Goal: Task Accomplishment & Management: Manage account settings

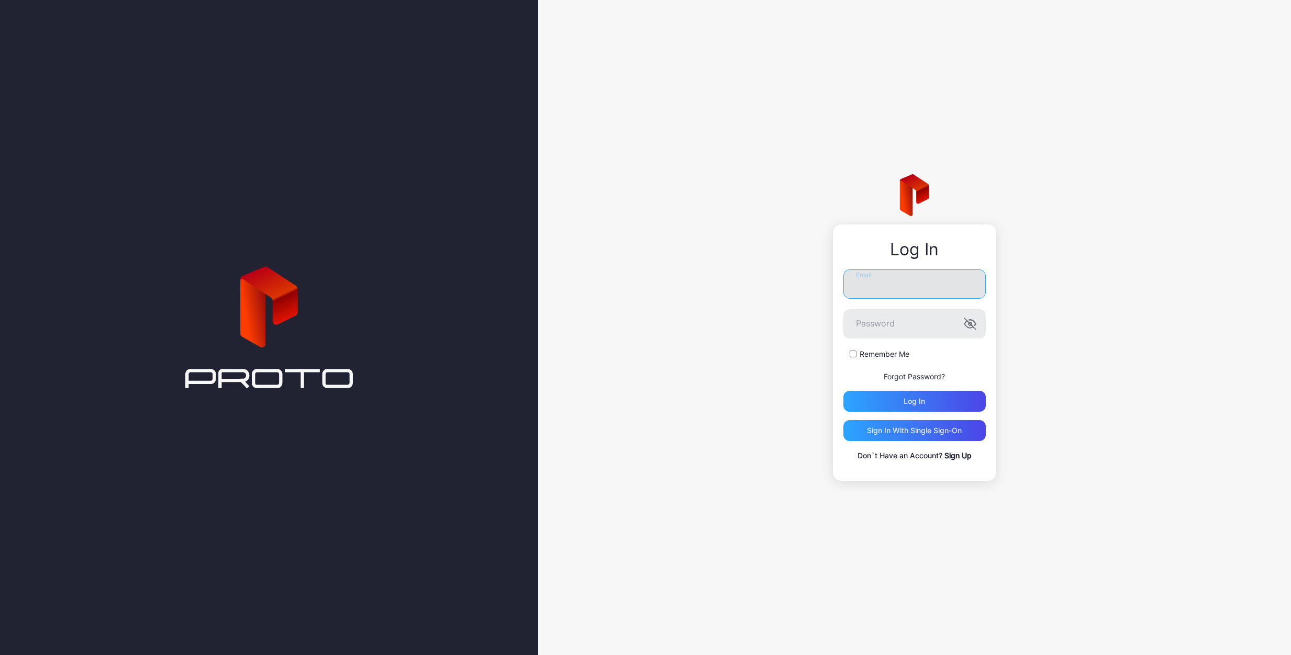
click at [895, 278] on input "Email" at bounding box center [914, 284] width 142 height 29
type input "**********"
click at [933, 397] on div "Log in" at bounding box center [914, 401] width 142 height 21
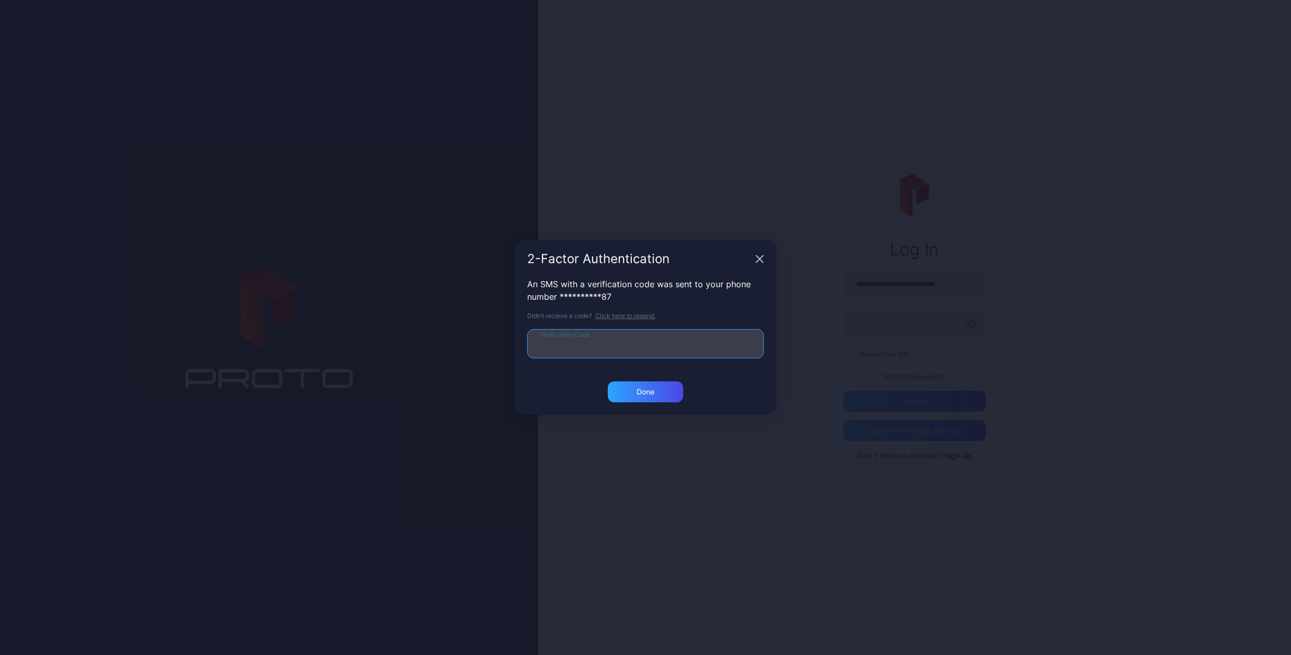
click at [711, 345] on input "Verification Code" at bounding box center [645, 343] width 237 height 29
type input "******"
click at [657, 390] on div "Done" at bounding box center [645, 392] width 75 height 21
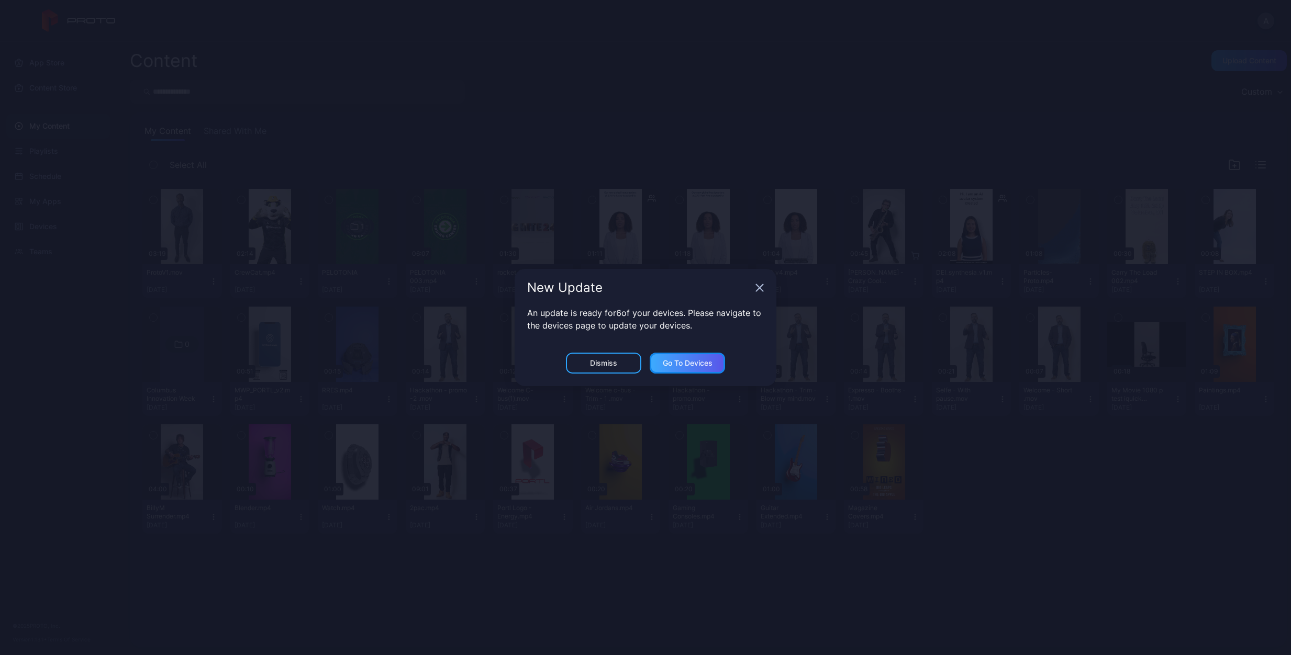
click at [676, 357] on div "Go to devices" at bounding box center [687, 363] width 75 height 21
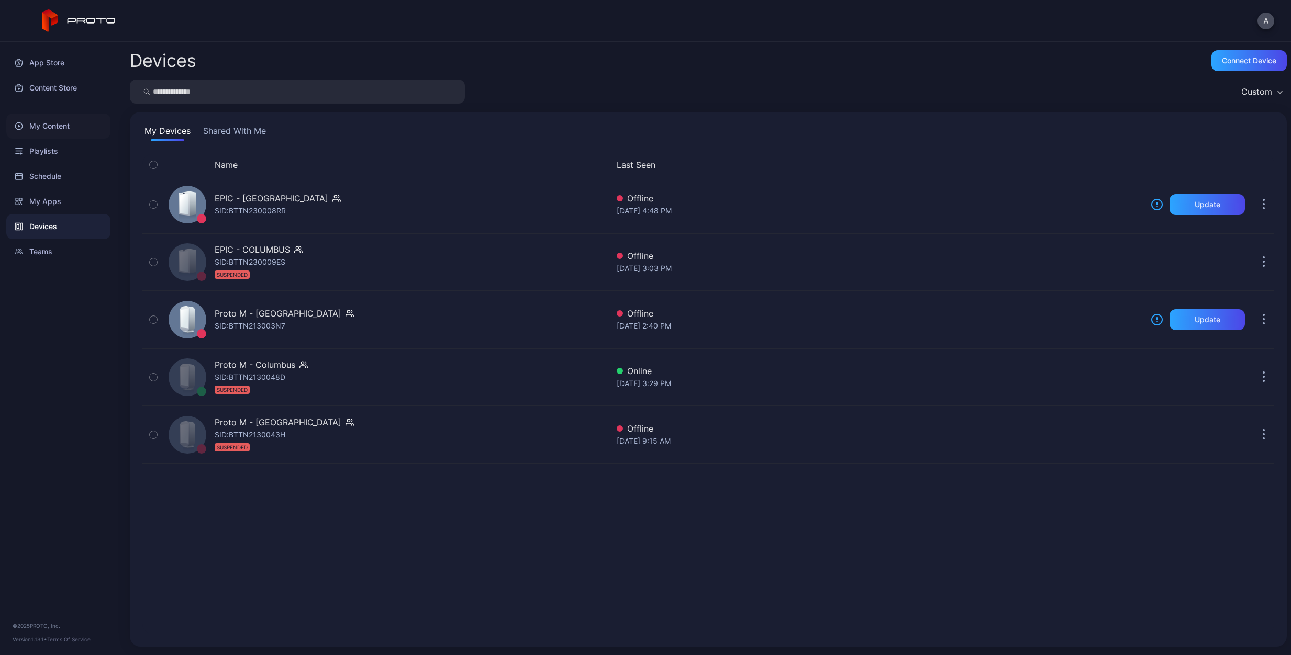
click at [52, 127] on div "My Content" at bounding box center [58, 126] width 104 height 25
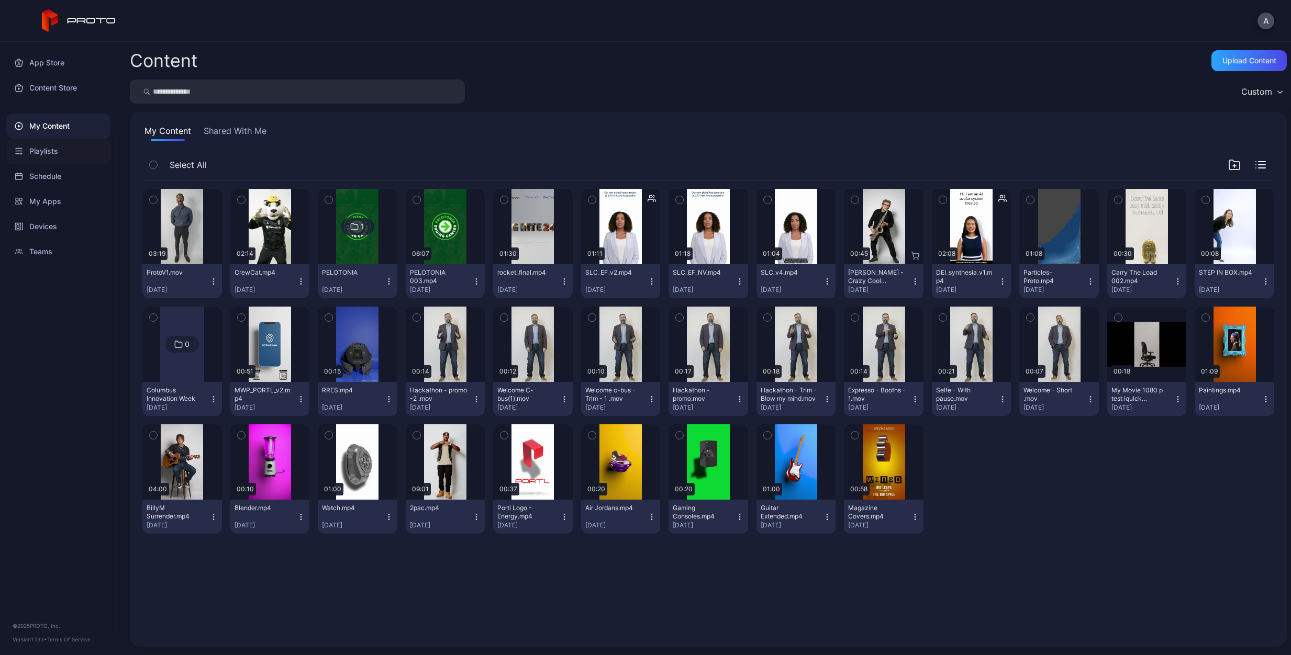
click at [43, 151] on div "Playlists" at bounding box center [58, 151] width 104 height 25
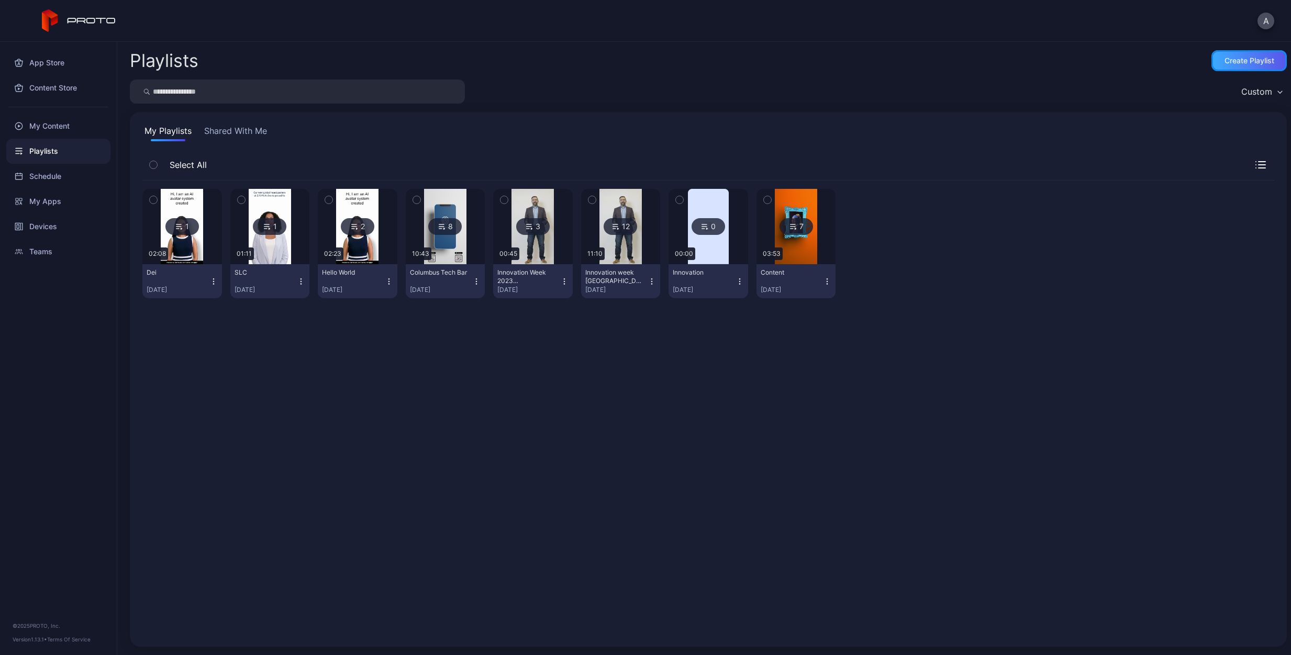
click at [1238, 60] on div "Create Playlist" at bounding box center [1249, 61] width 50 height 8
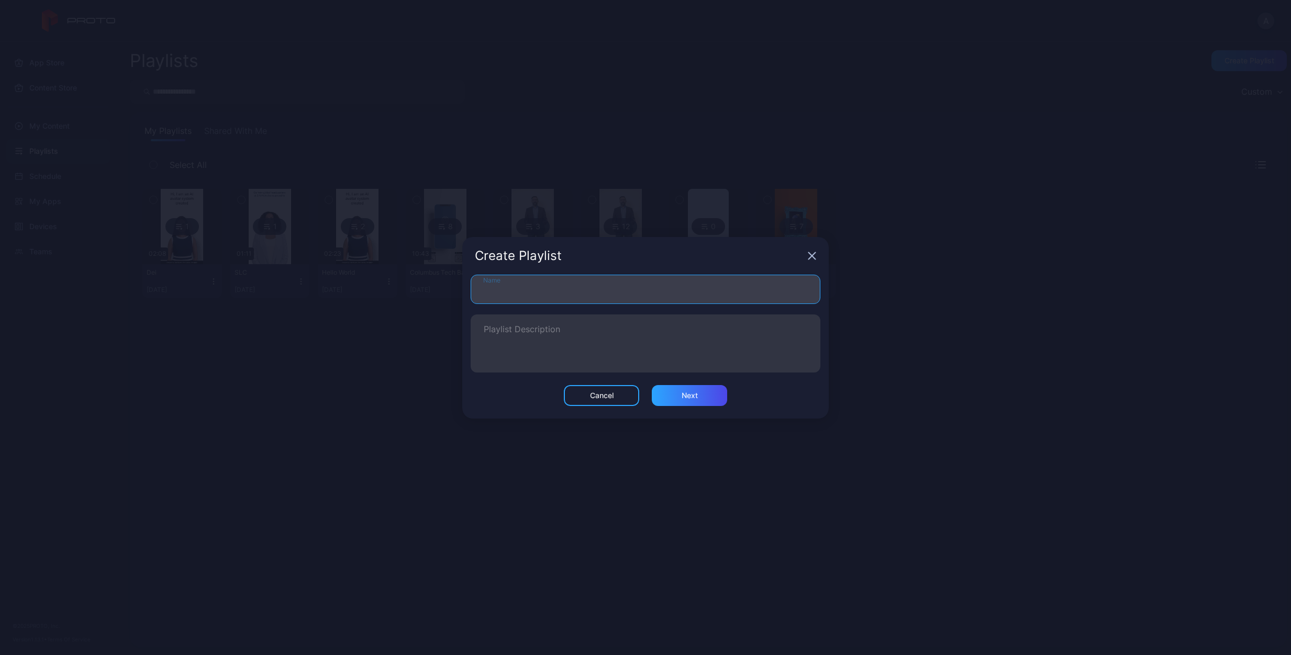
drag, startPoint x: 554, startPoint y: 285, endPoint x: 560, endPoint y: 282, distance: 6.1
click at [554, 285] on input "Name" at bounding box center [646, 289] width 350 height 29
type input "*********"
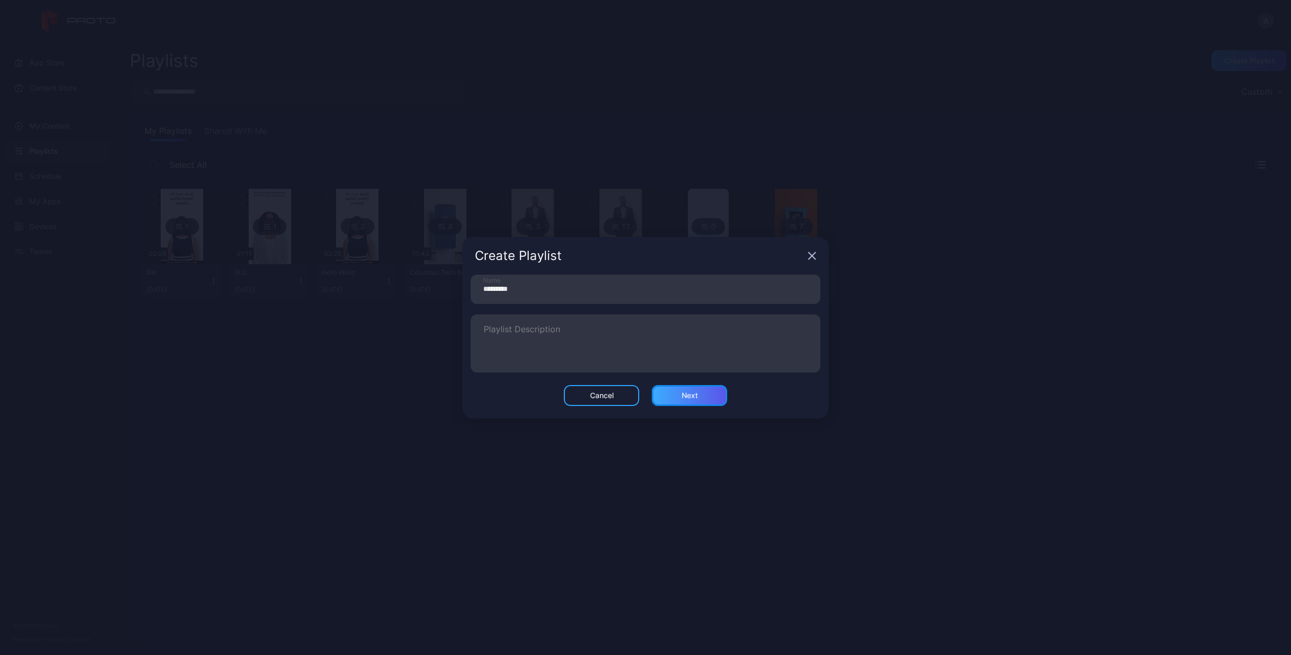
click at [696, 389] on div "Next" at bounding box center [689, 395] width 75 height 21
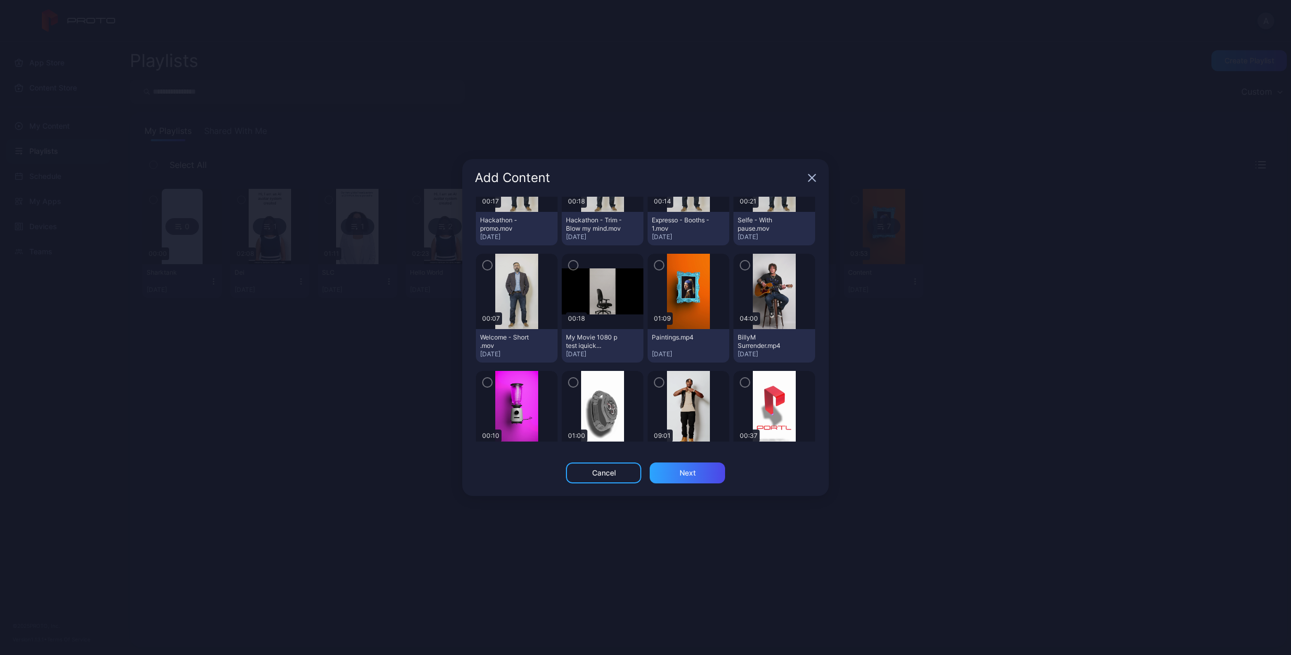
scroll to position [837, 0]
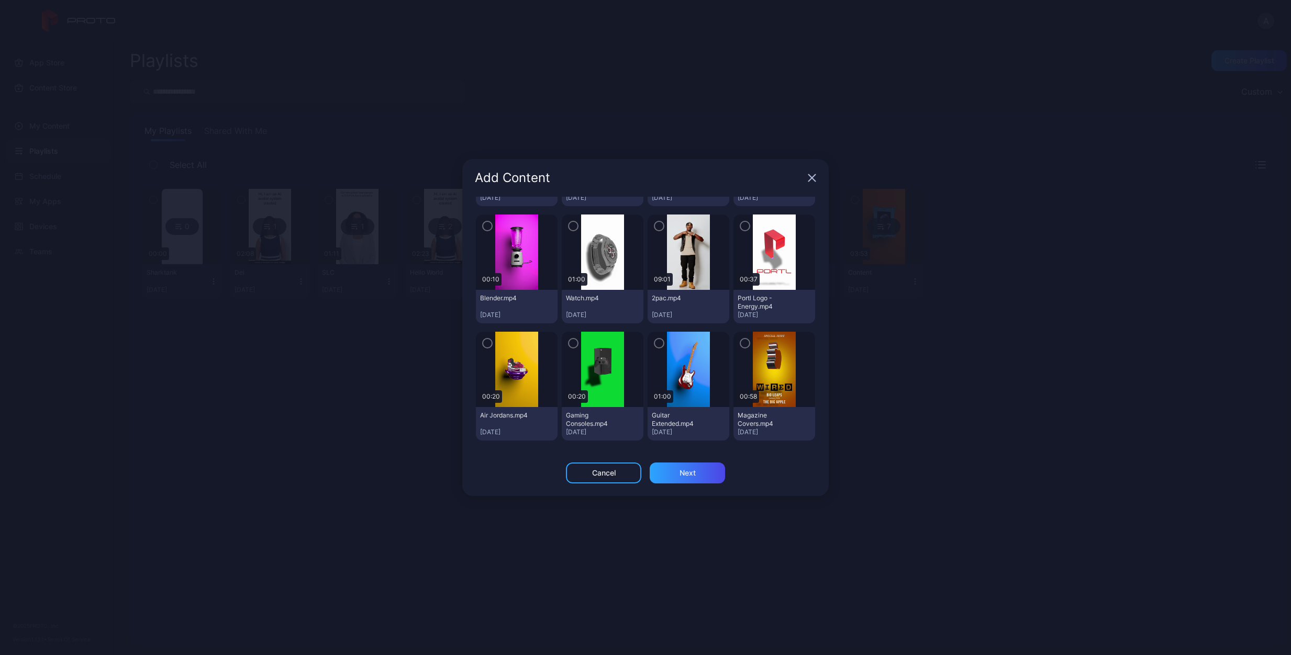
click at [683, 373] on img at bounding box center [688, 369] width 42 height 75
click at [658, 342] on div at bounding box center [689, 369] width 82 height 75
click at [655, 343] on icon "button" at bounding box center [659, 344] width 8 height 12
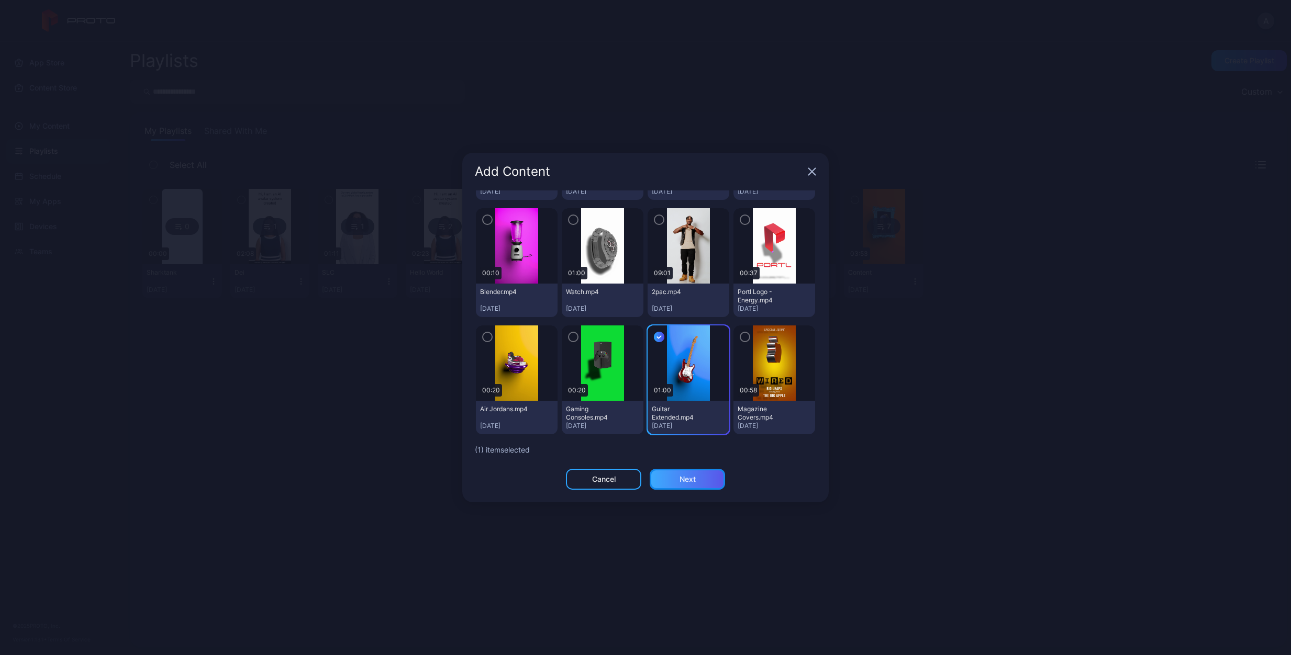
click at [693, 478] on div "Next" at bounding box center [687, 479] width 16 height 8
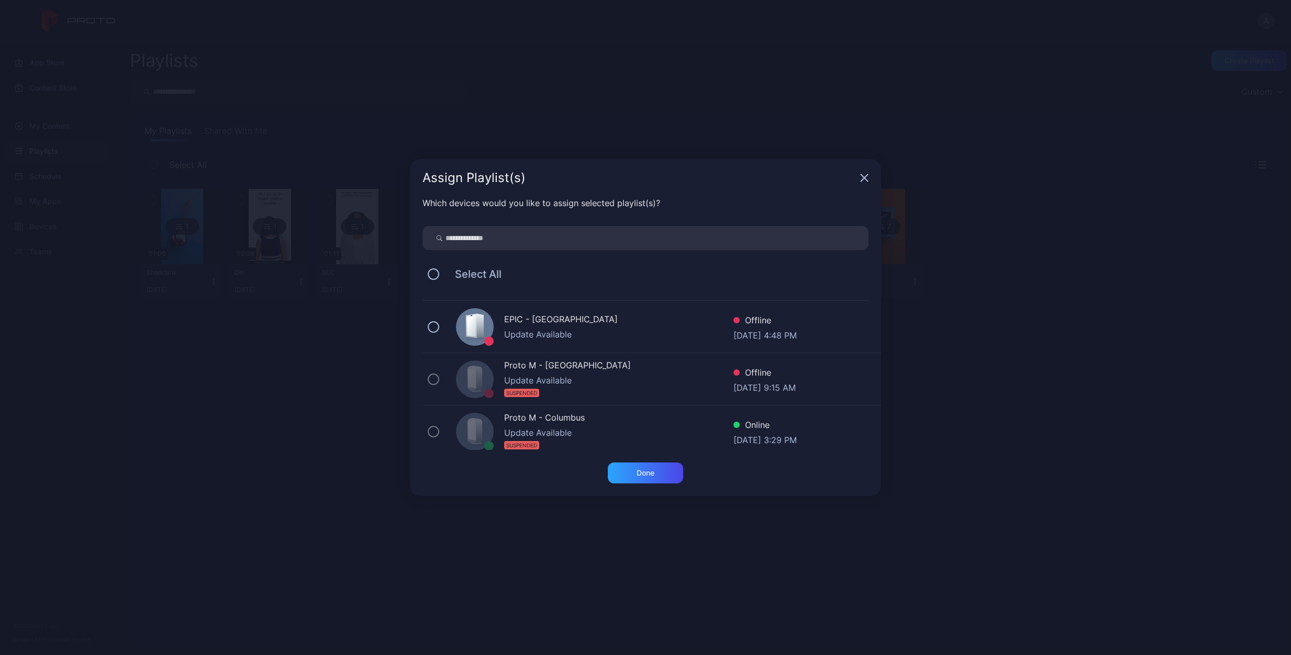
scroll to position [157, 0]
click at [439, 428] on div "Proto M - NYC Update Available Offline [DATE] 2:40 PM" at bounding box center [651, 432] width 459 height 52
click at [649, 470] on div "Done" at bounding box center [646, 473] width 18 height 8
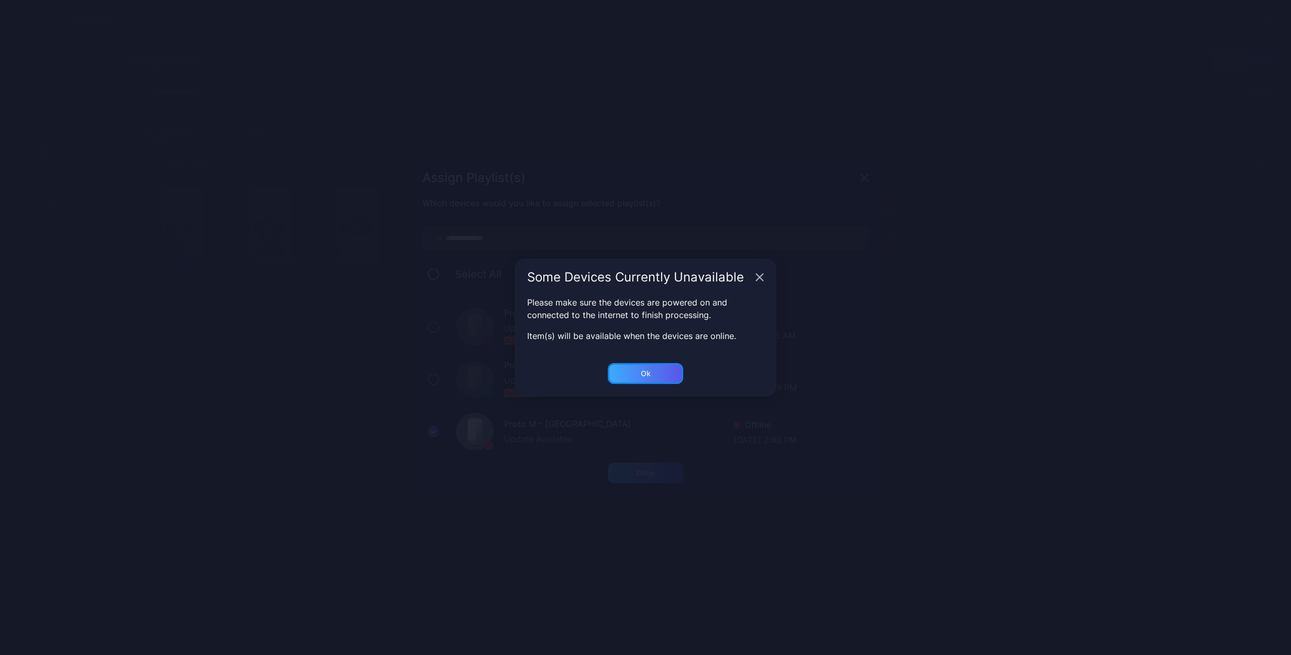
click at [652, 375] on div "Ok" at bounding box center [645, 373] width 75 height 21
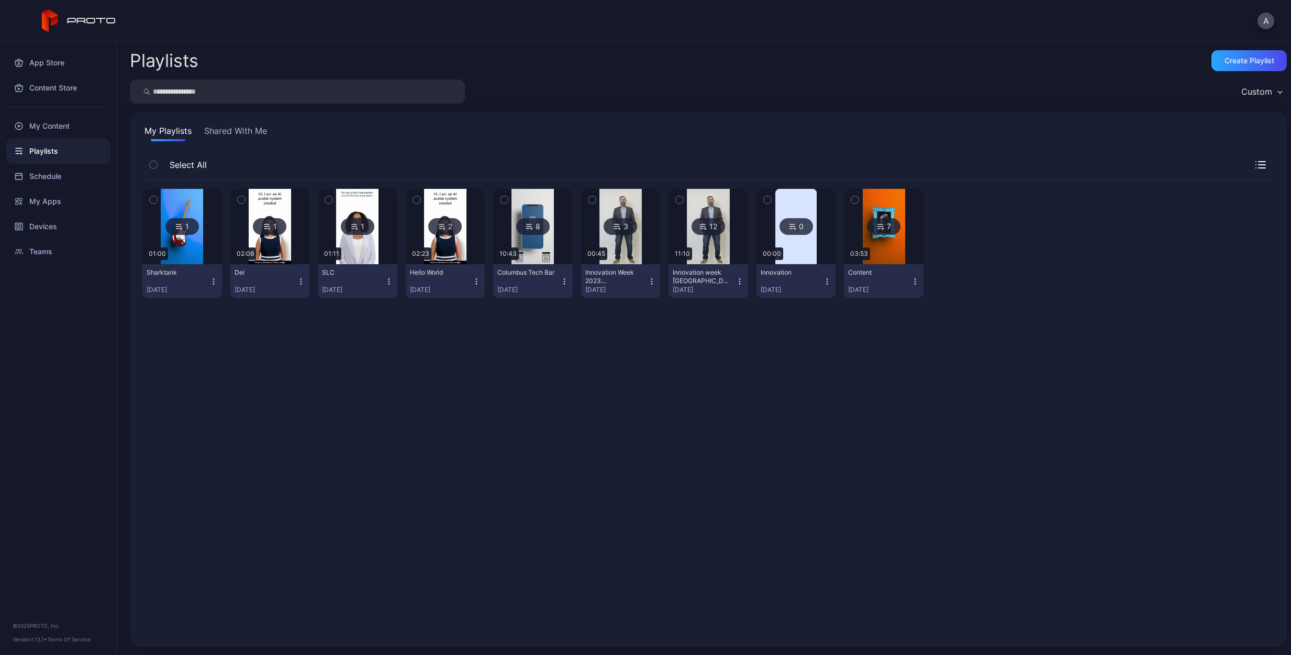
click at [214, 280] on icon "button" at bounding box center [213, 281] width 8 height 8
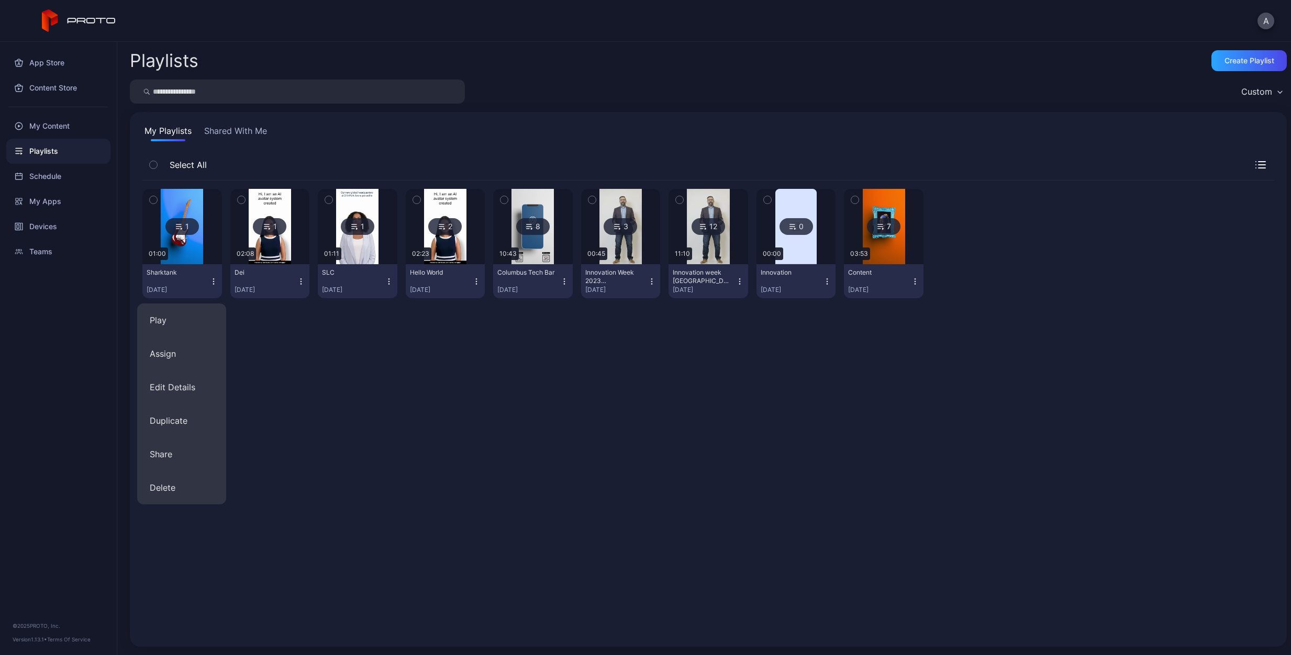
click at [286, 372] on div "1 01:00 Sharktank [DATE] 1 02:08 Dei [DATE] 1 01:11 SLC [DATE] 2 02:23 Hello Wo…" at bounding box center [708, 408] width 1132 height 454
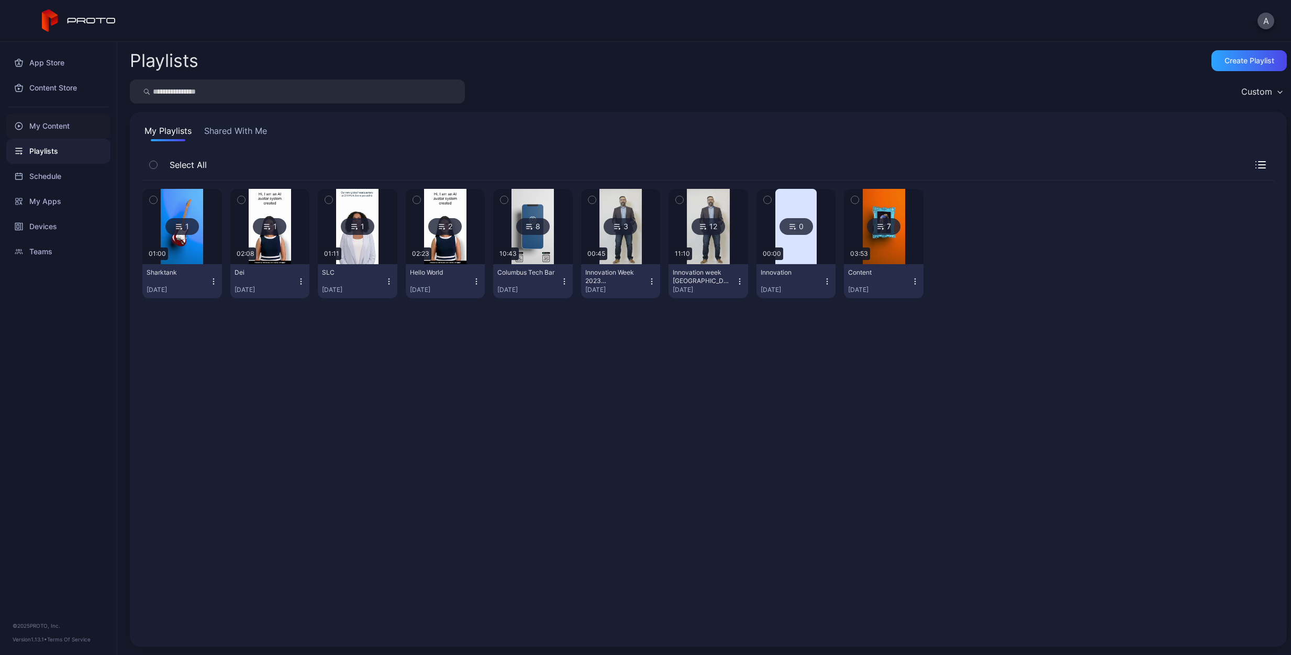
click at [57, 120] on div "My Content" at bounding box center [58, 126] width 104 height 25
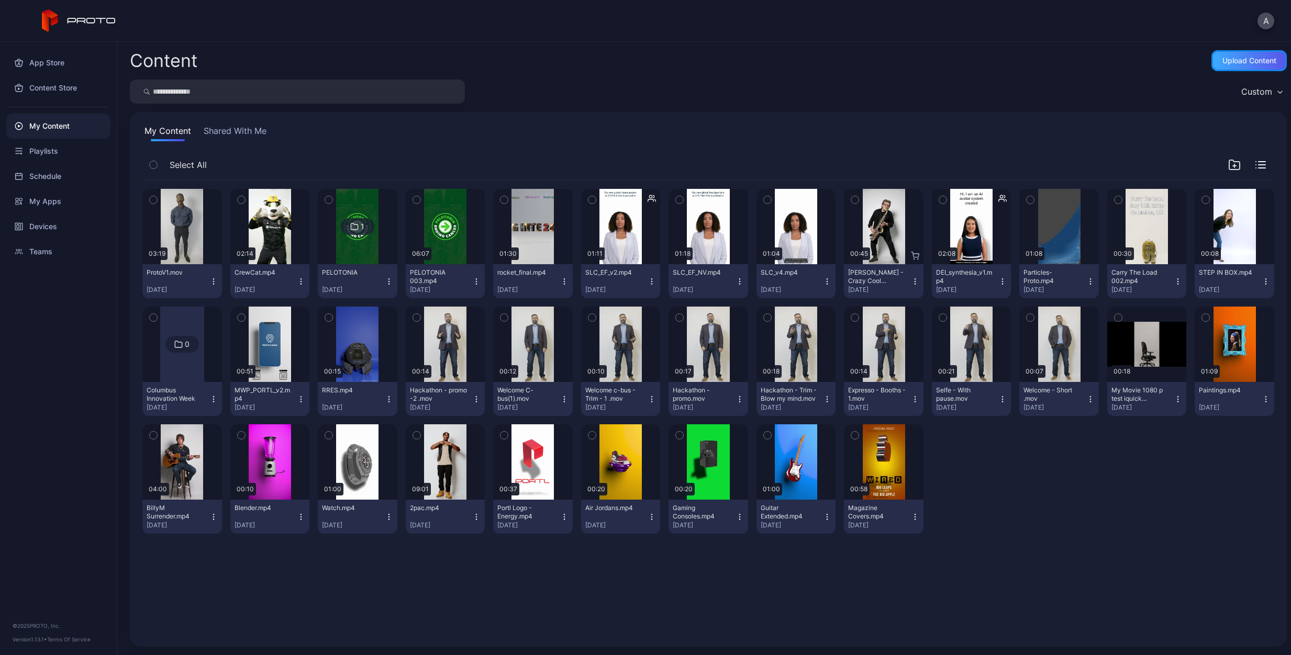
click at [1240, 60] on div "Upload Content" at bounding box center [1249, 61] width 54 height 8
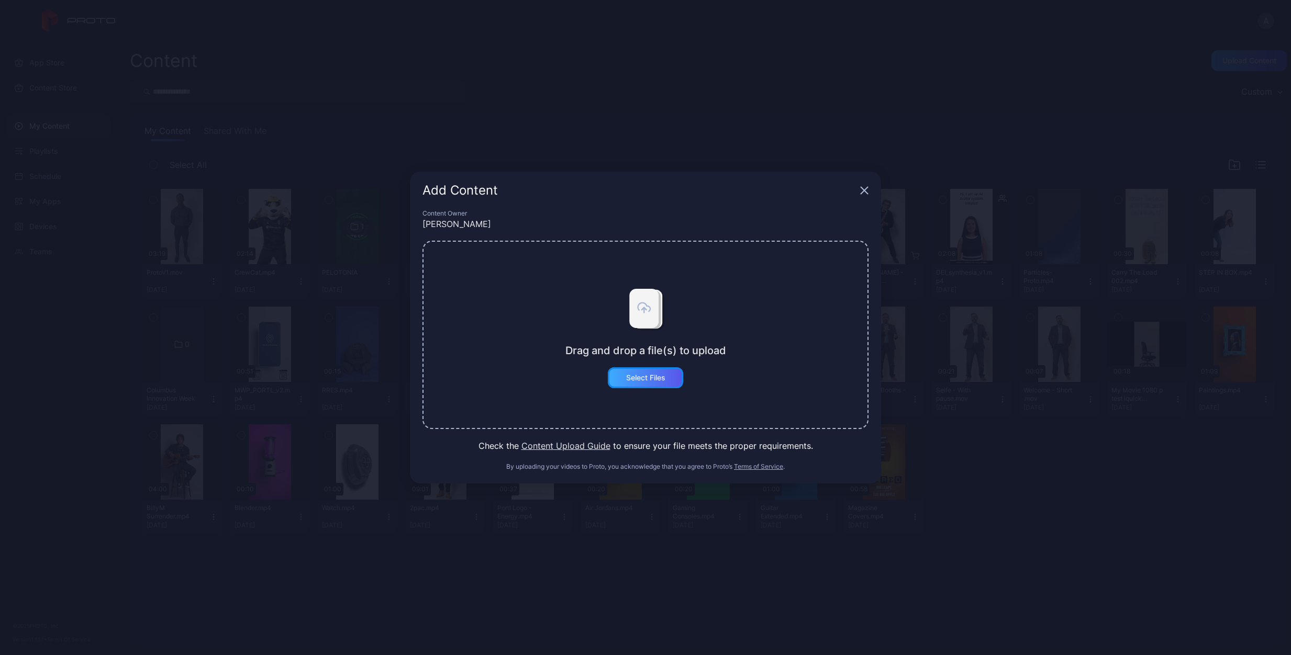
click at [654, 375] on div "Select Files" at bounding box center [645, 378] width 39 height 8
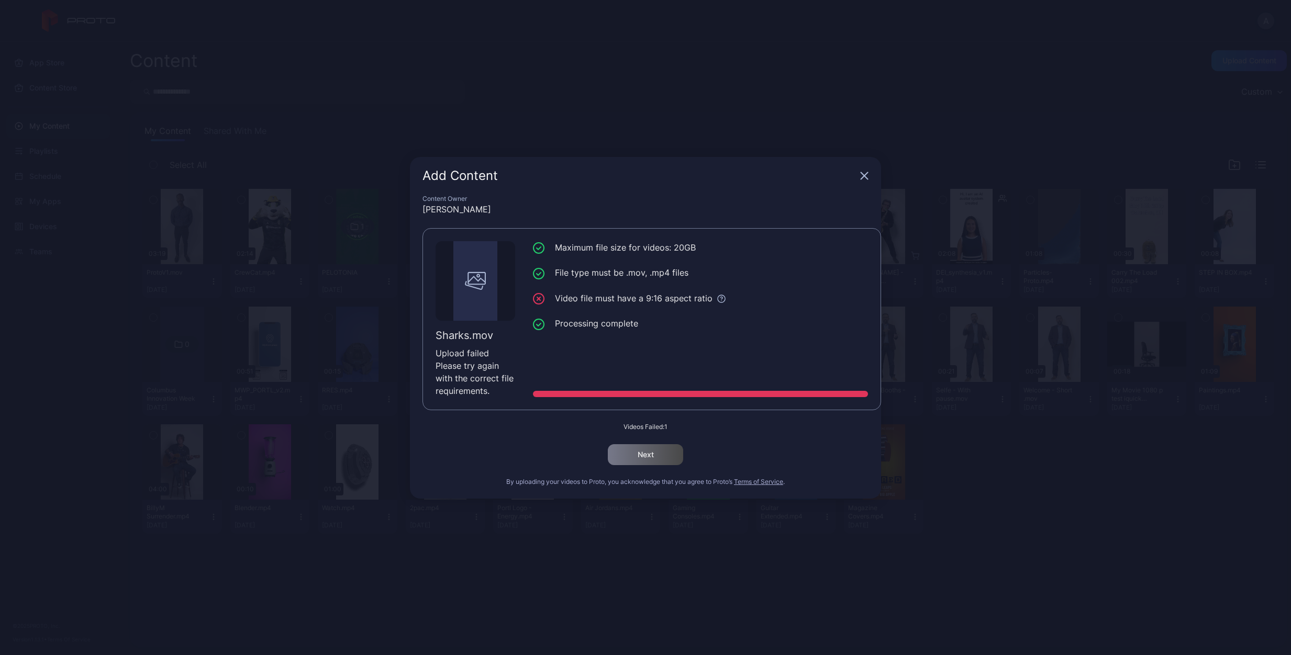
click at [865, 172] on icon "button" at bounding box center [864, 176] width 8 height 8
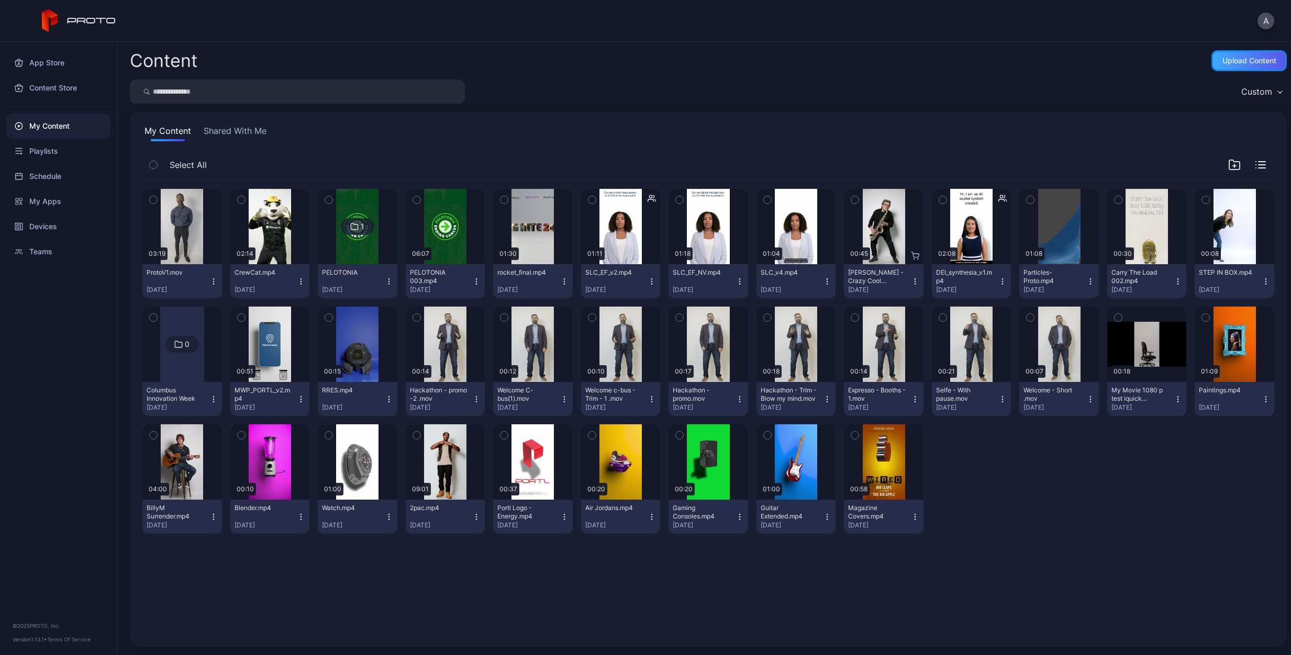
click at [1255, 63] on div "Upload Content" at bounding box center [1249, 61] width 54 height 8
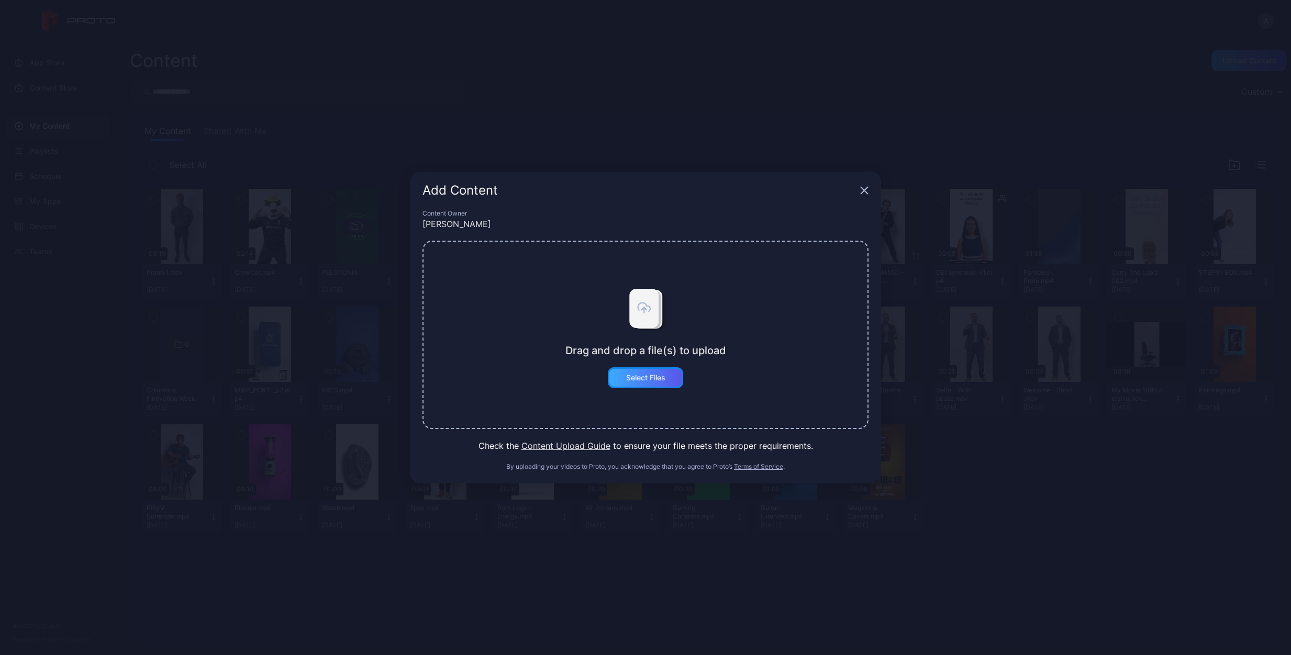
click at [660, 383] on div "Select Files" at bounding box center [645, 377] width 75 height 21
click at [663, 380] on button "Select Files" at bounding box center [645, 377] width 75 height 21
click at [595, 445] on button "Content Upload Guide" at bounding box center [565, 446] width 89 height 13
click at [646, 378] on div "Select Files" at bounding box center [645, 378] width 39 height 8
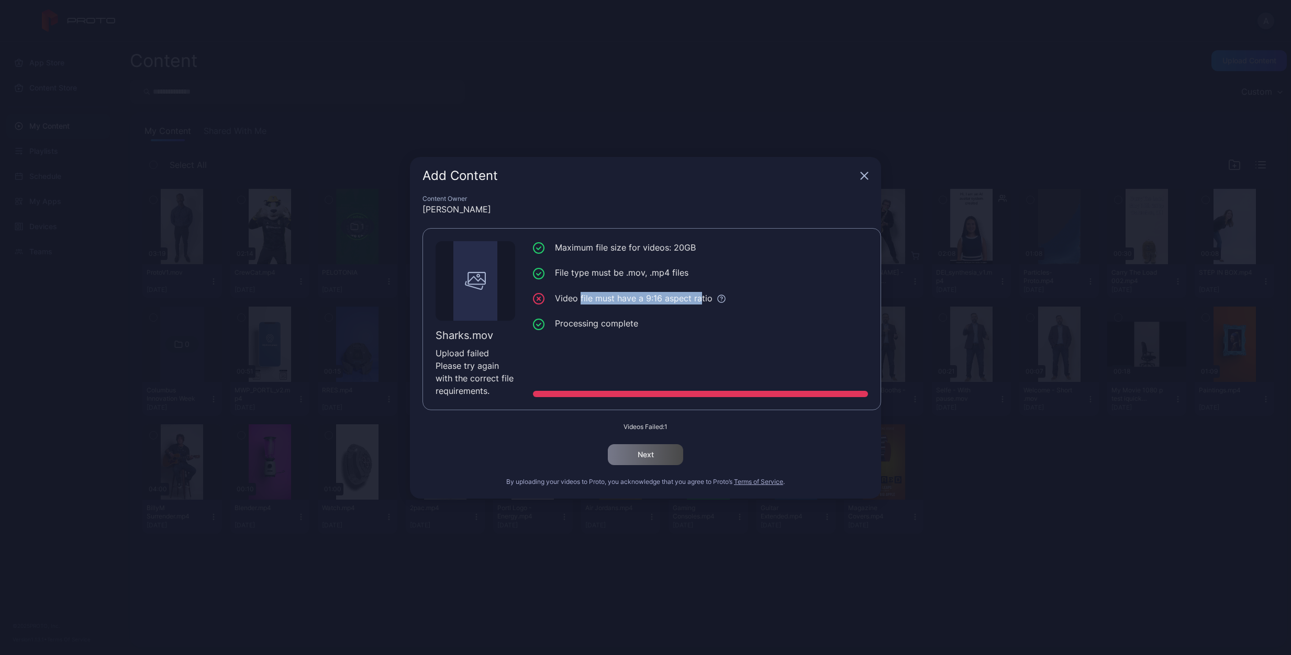
drag, startPoint x: 580, startPoint y: 298, endPoint x: 699, endPoint y: 297, distance: 119.4
click at [699, 297] on li "Video file must have a 9:16 aspect ratio" at bounding box center [700, 298] width 335 height 13
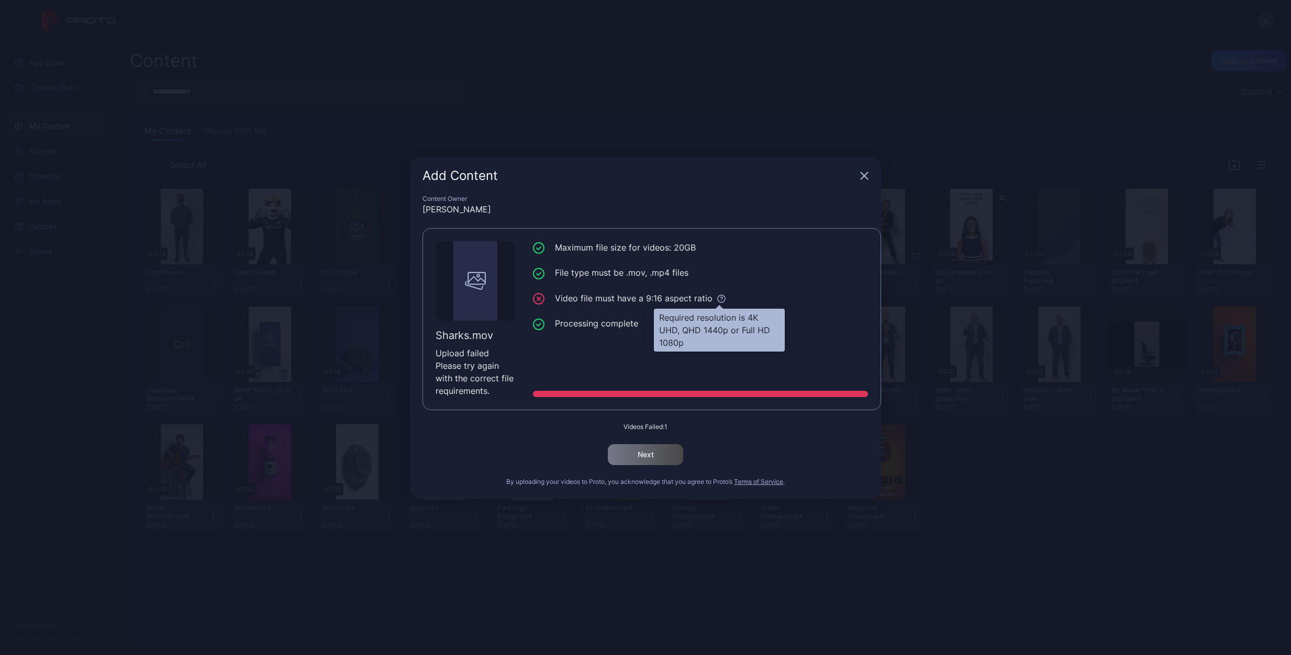
click at [719, 299] on icon at bounding box center [721, 298] width 9 height 9
click at [865, 174] on icon "button" at bounding box center [864, 176] width 8 height 8
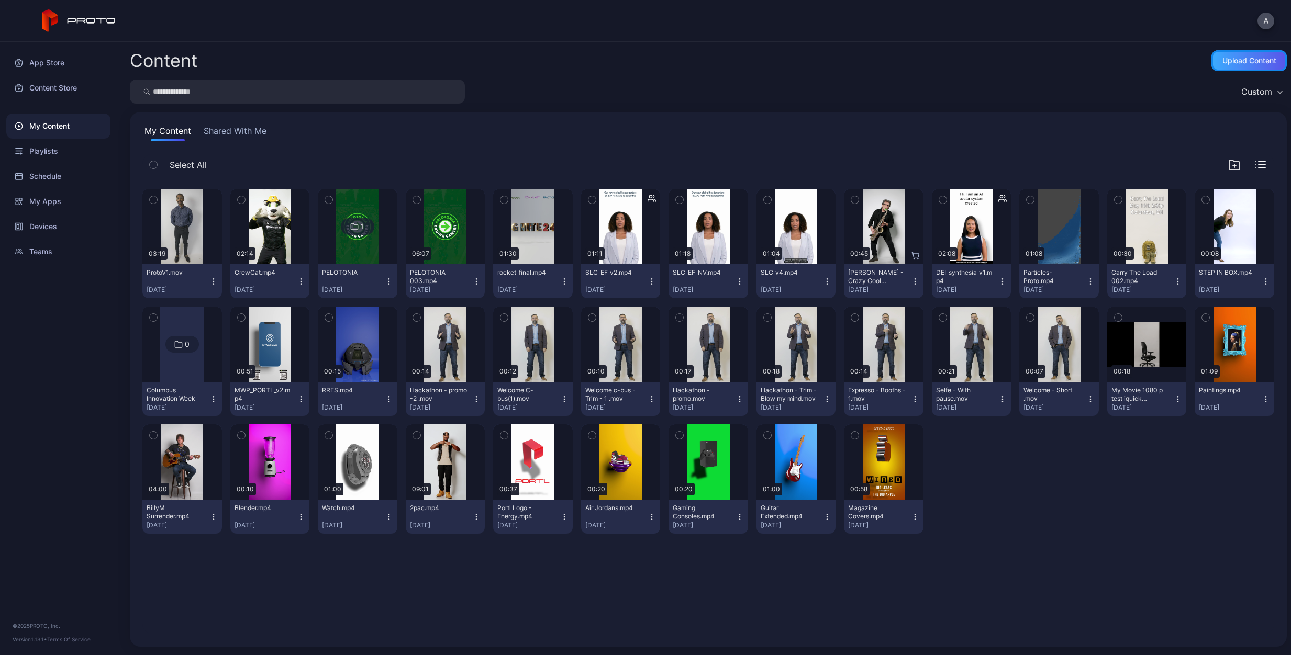
click at [1245, 54] on div "Upload Content" at bounding box center [1248, 60] width 75 height 21
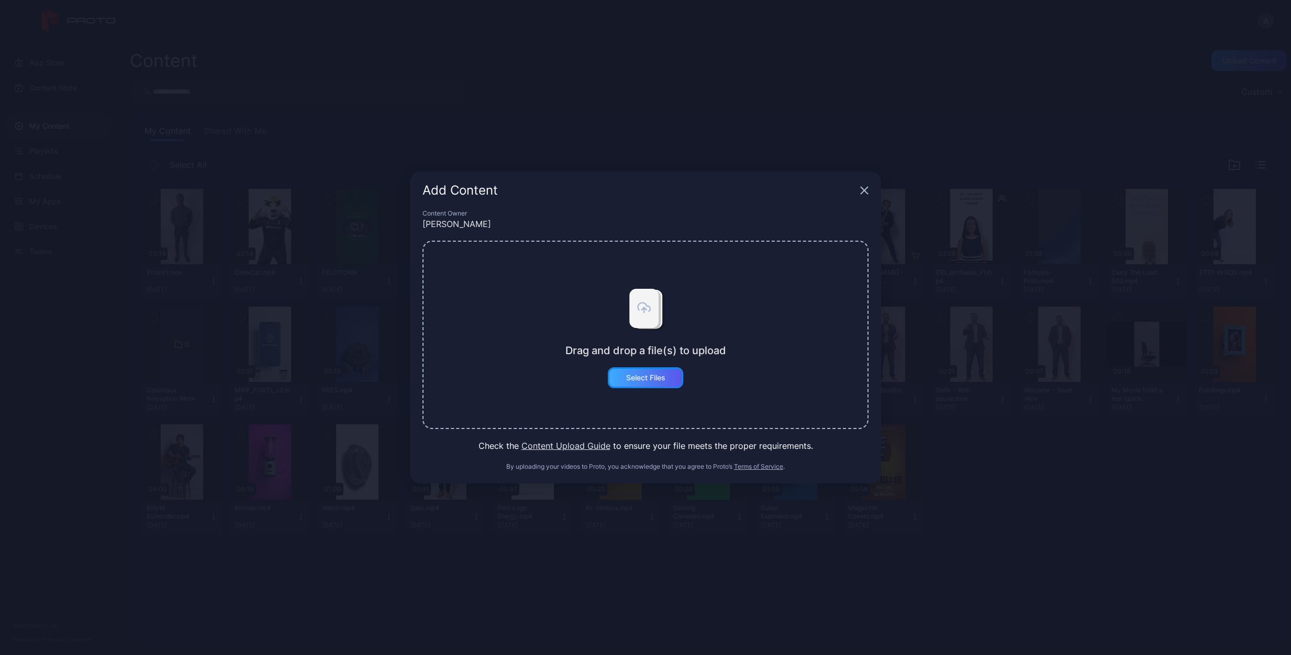
click at [656, 376] on div "Select Files" at bounding box center [645, 378] width 39 height 8
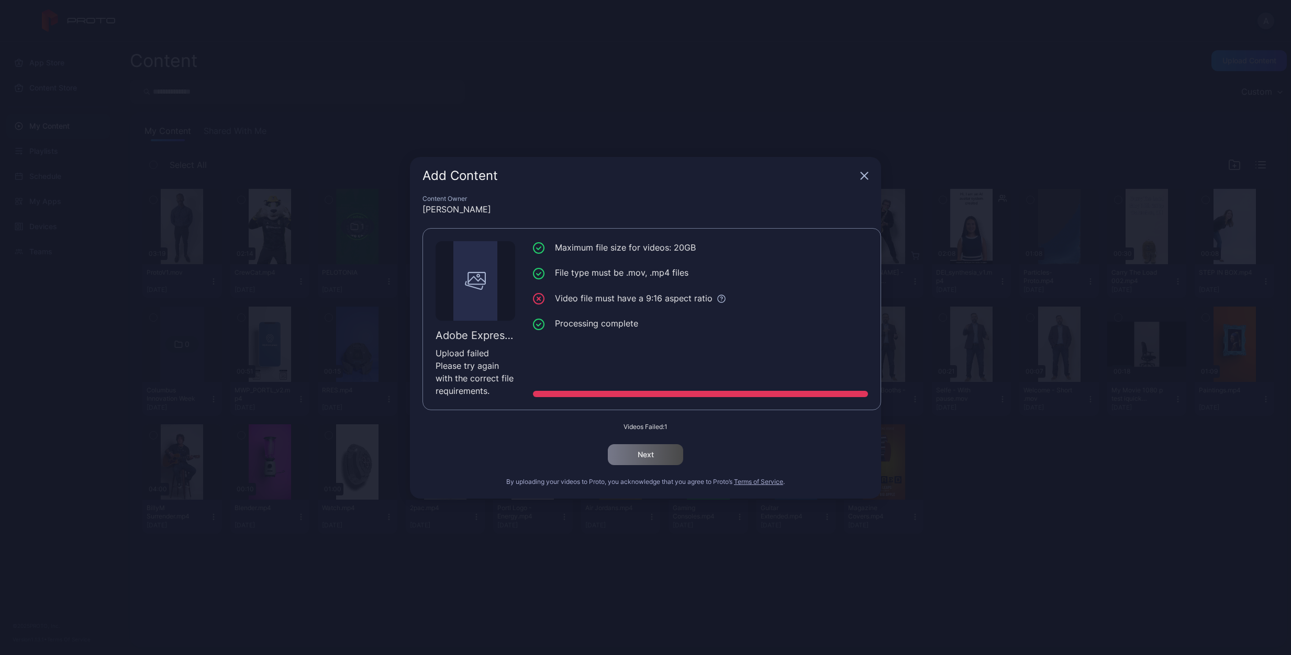
click at [867, 176] on icon "button" at bounding box center [864, 176] width 8 height 8
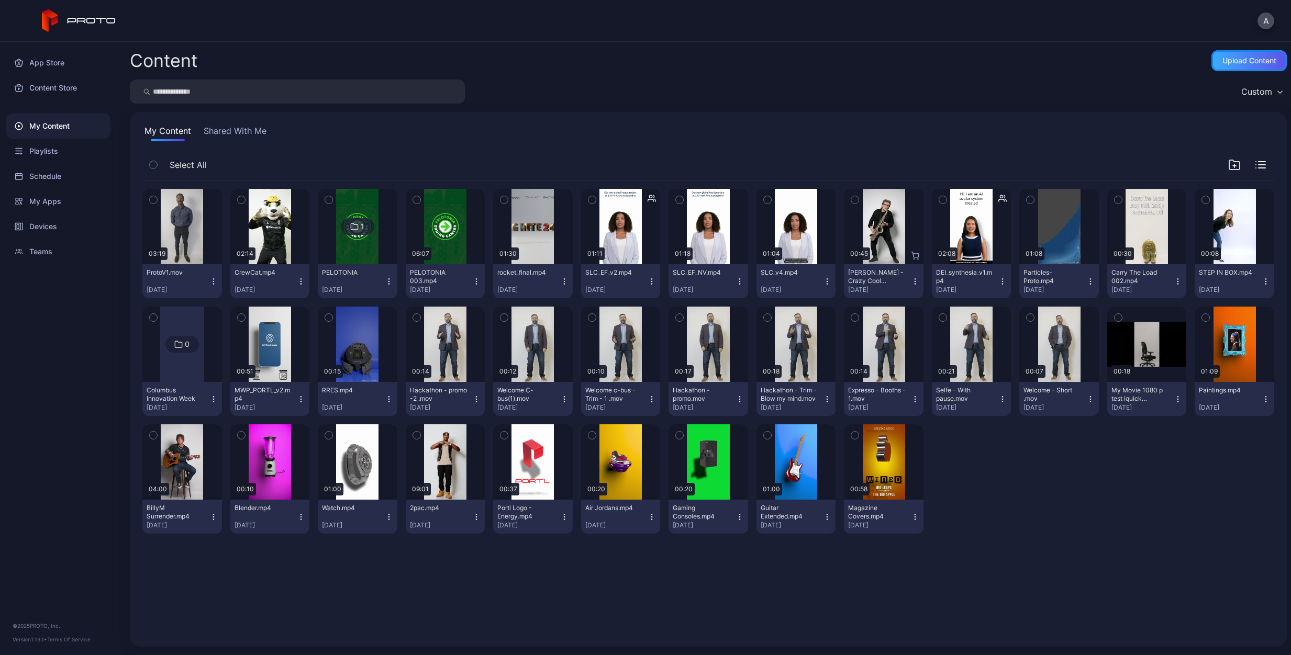
click at [1222, 57] on div "Upload Content" at bounding box center [1249, 61] width 54 height 8
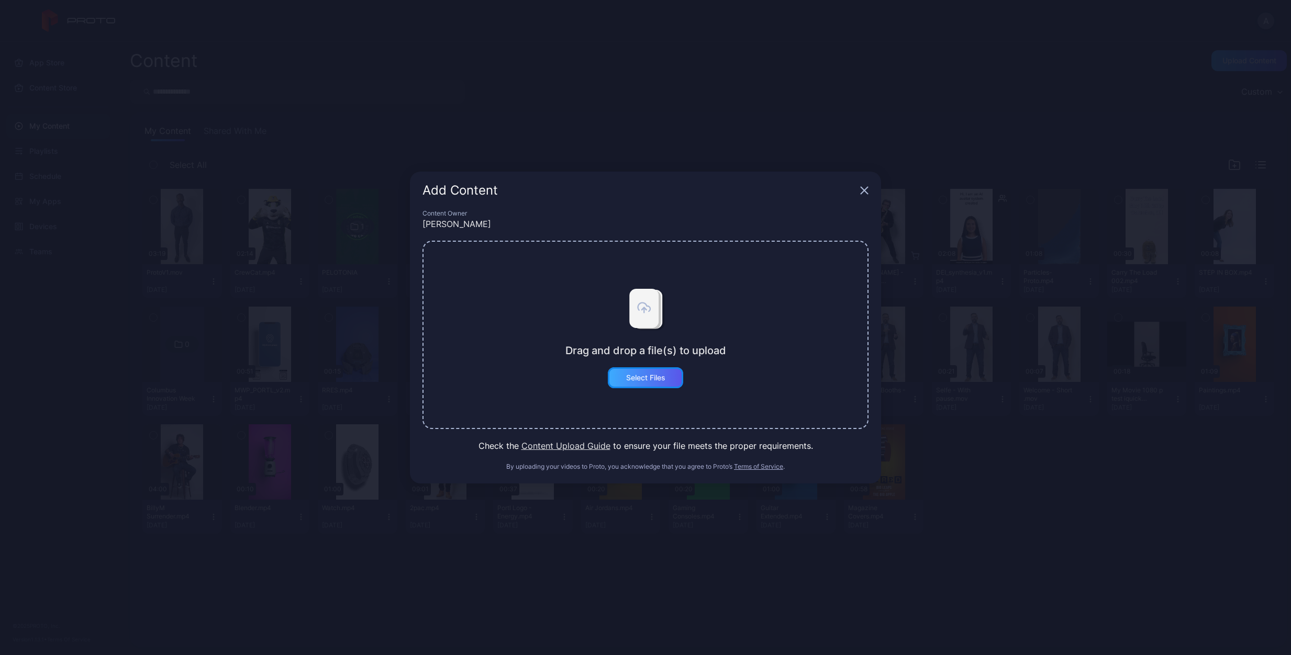
click at [653, 379] on div "Select Files" at bounding box center [645, 378] width 39 height 8
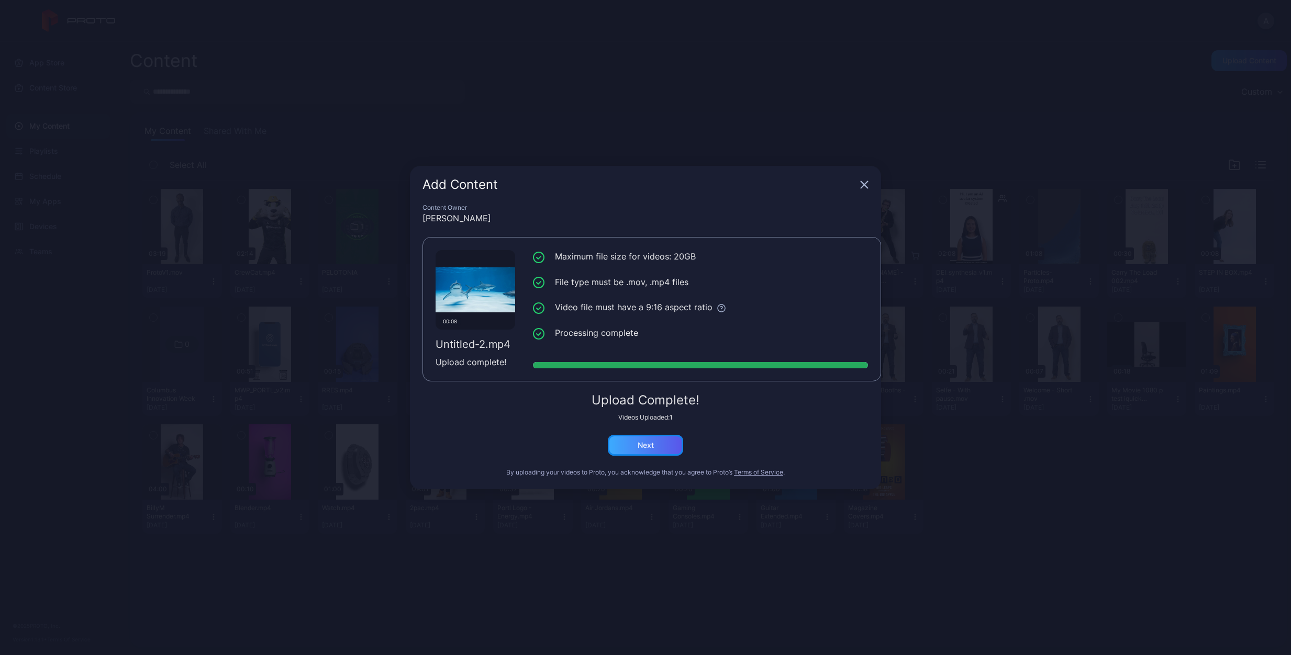
click at [645, 447] on div "Next" at bounding box center [646, 445] width 16 height 8
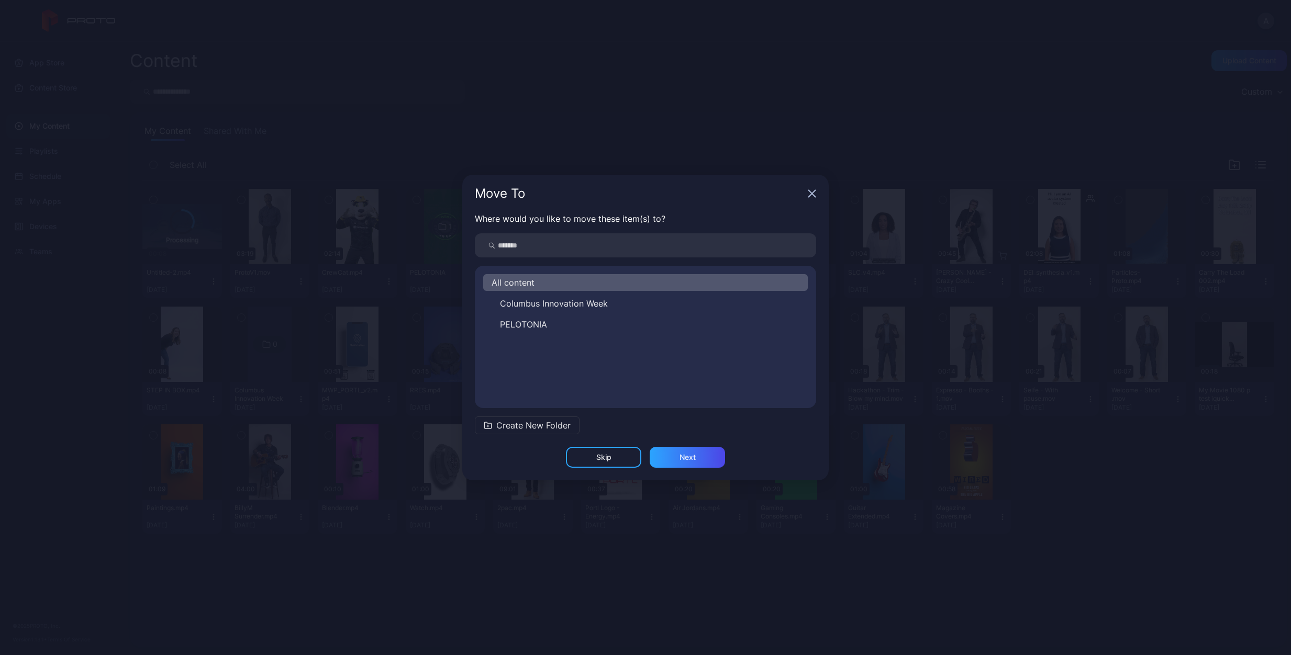
click at [556, 424] on span "Create New Folder" at bounding box center [533, 425] width 74 height 13
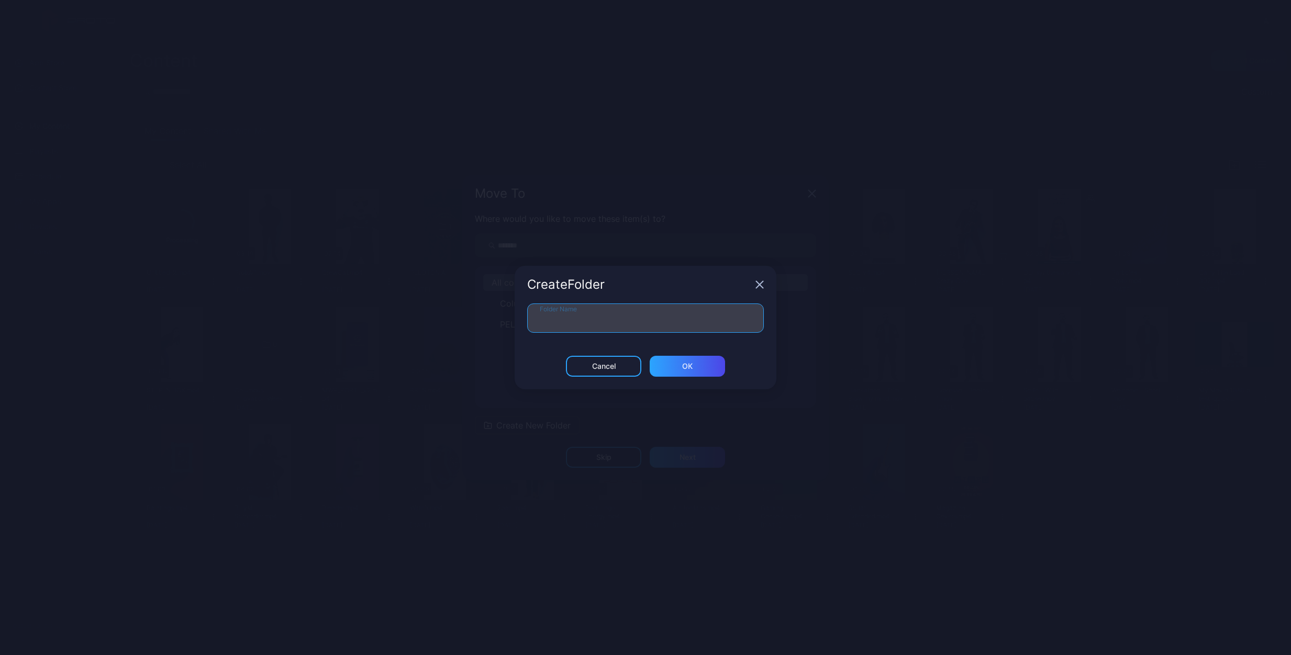
click at [607, 314] on input "Folder Name" at bounding box center [645, 318] width 237 height 29
type input "*********"
click at [690, 364] on div "ОК" at bounding box center [687, 366] width 10 height 8
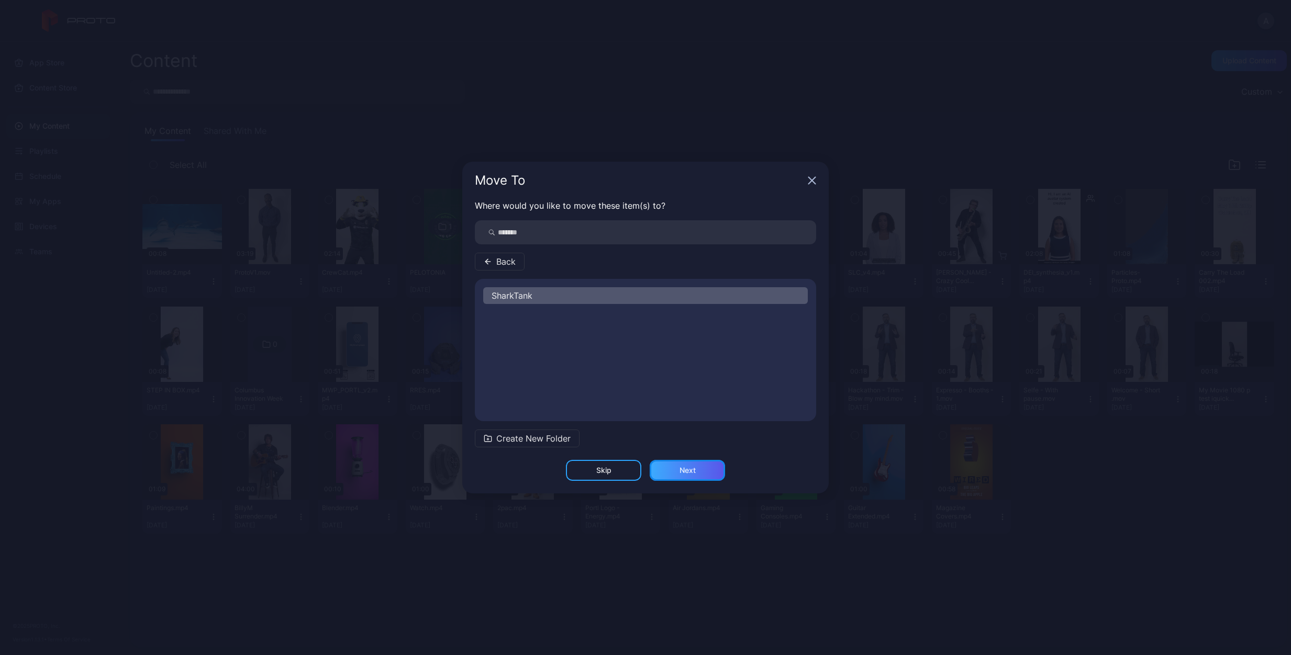
click at [700, 470] on div "Next" at bounding box center [687, 470] width 75 height 21
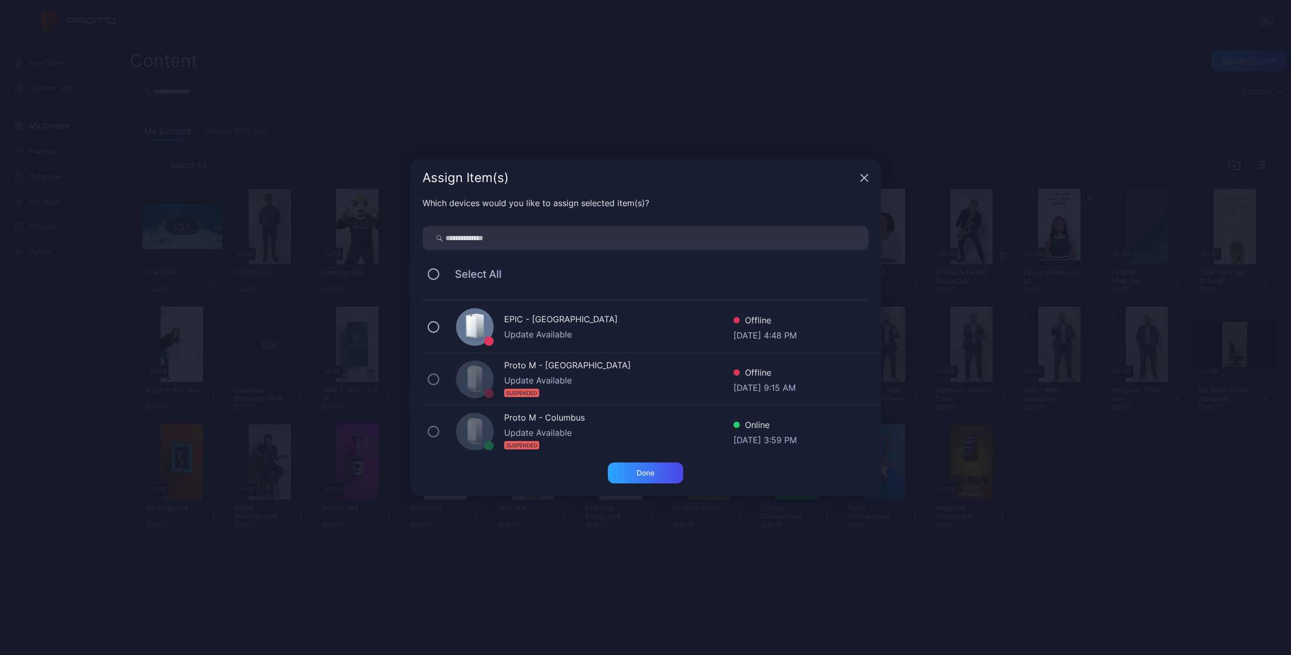
scroll to position [157, 0]
click at [546, 431] on div "Proto M - [GEOGRAPHIC_DATA]" at bounding box center [618, 425] width 229 height 15
click at [637, 477] on div "Done" at bounding box center [646, 473] width 18 height 8
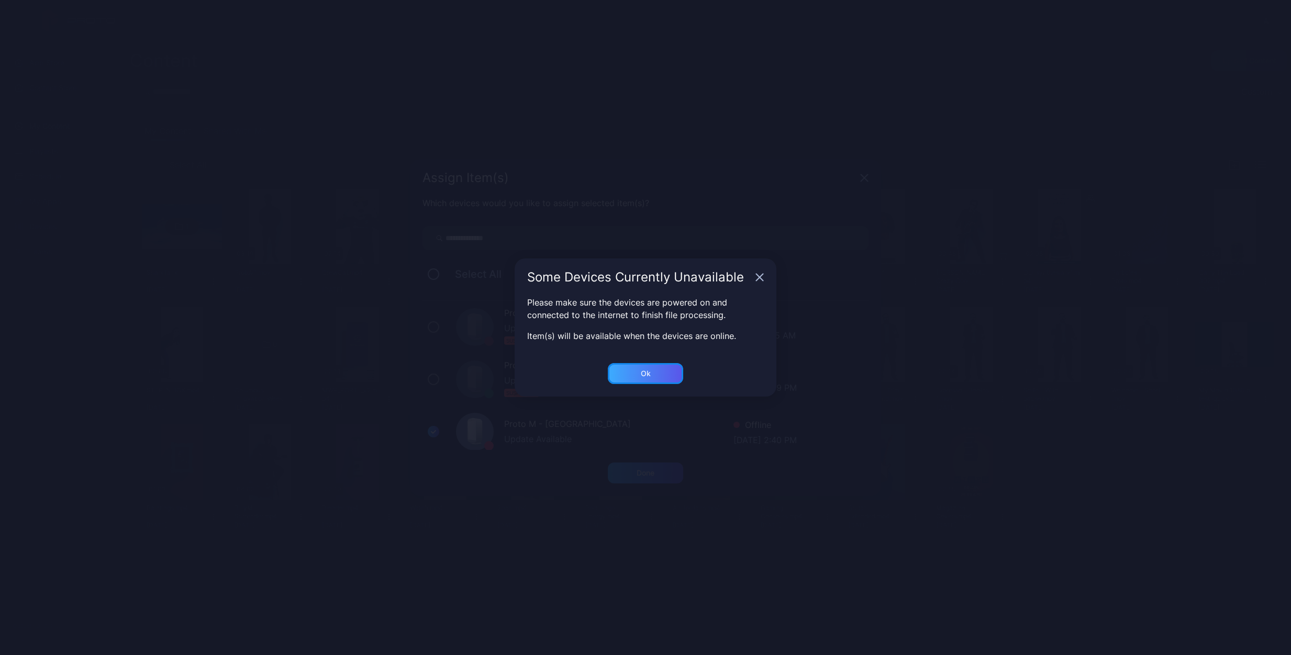
click at [653, 372] on div "Ok" at bounding box center [645, 373] width 75 height 21
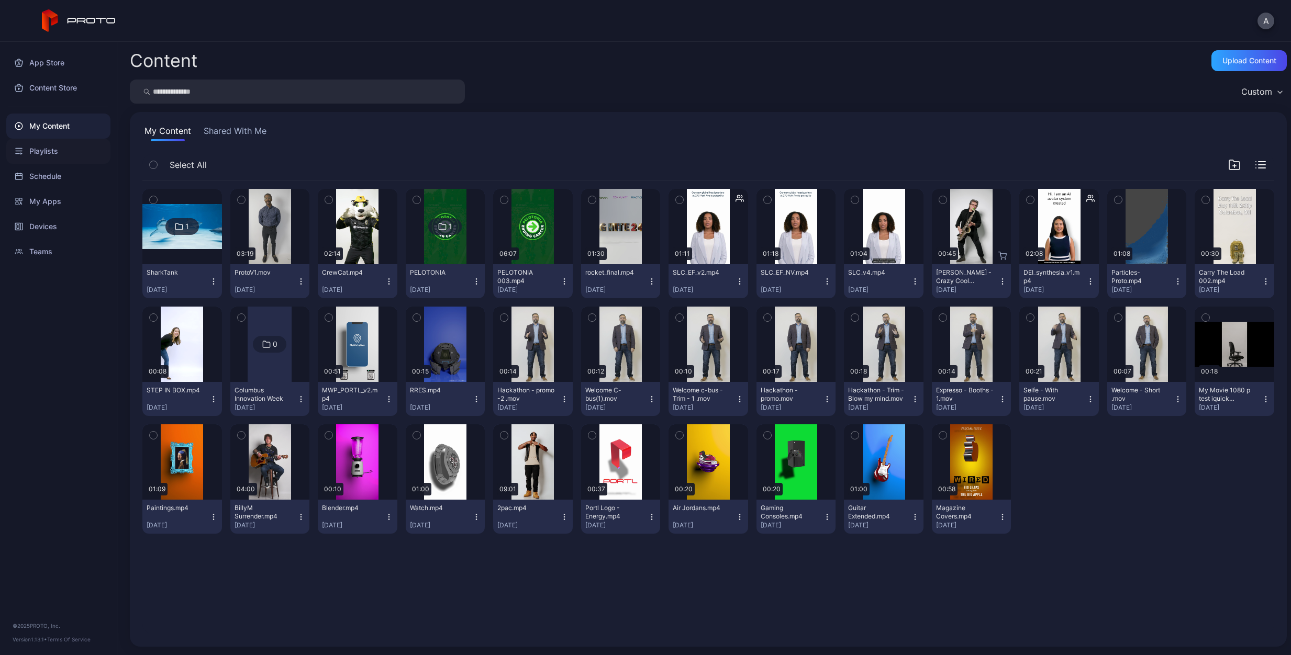
click at [51, 149] on div "Playlists" at bounding box center [58, 151] width 104 height 25
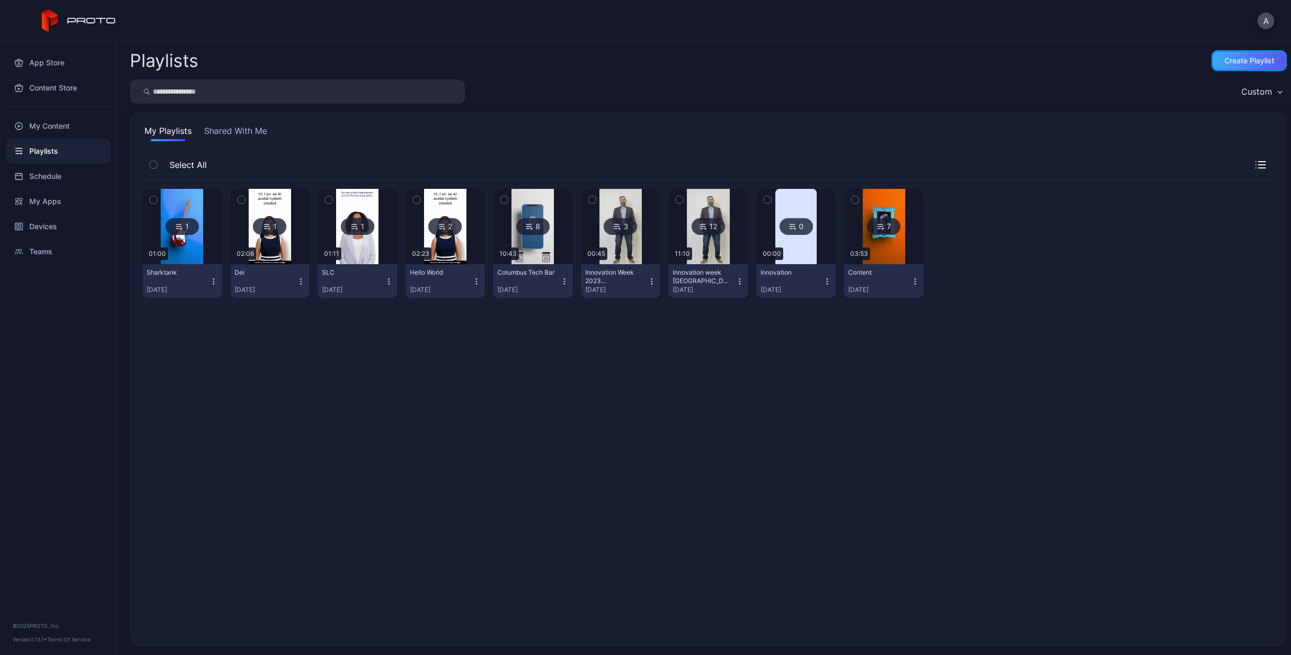
click at [1246, 61] on div "Create Playlist" at bounding box center [1249, 61] width 50 height 8
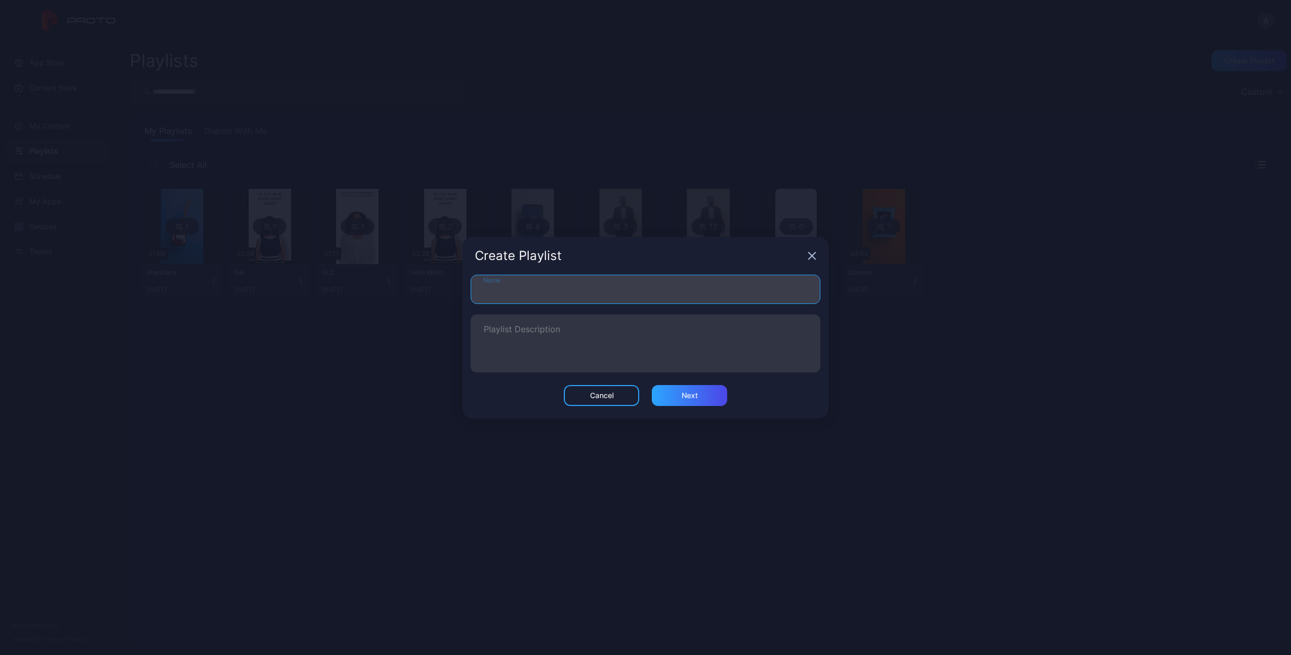
click at [661, 292] on input "Name" at bounding box center [646, 289] width 350 height 29
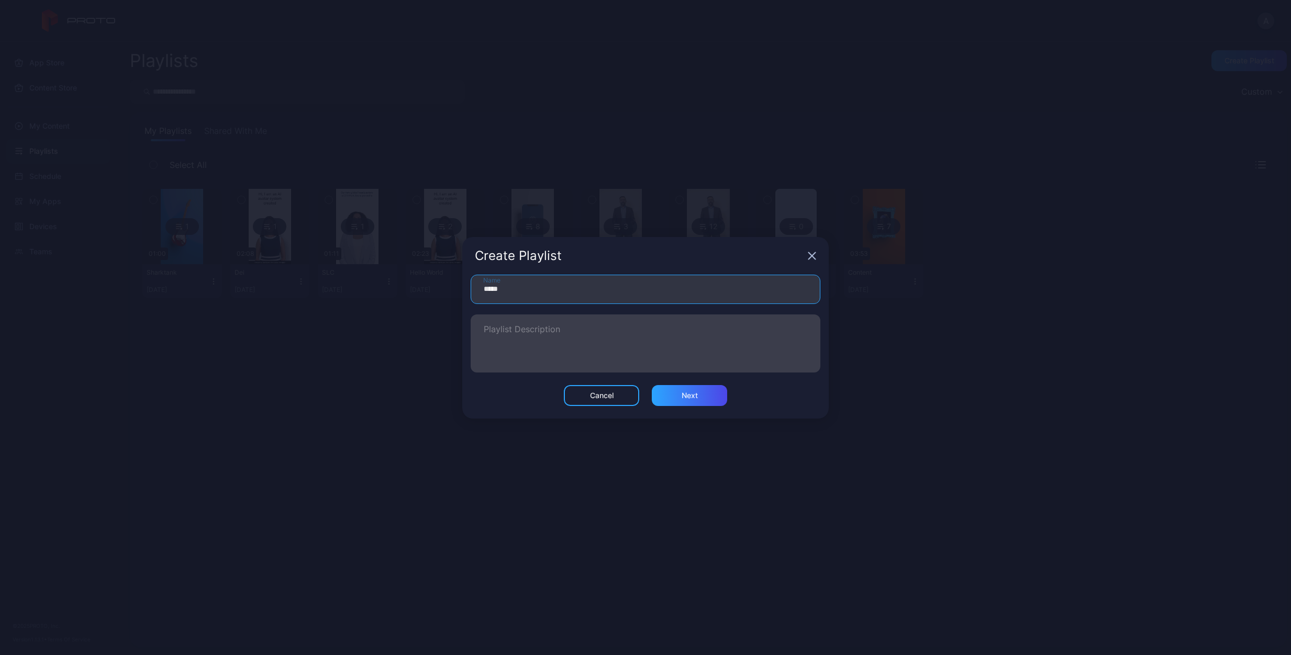
type input "*********"
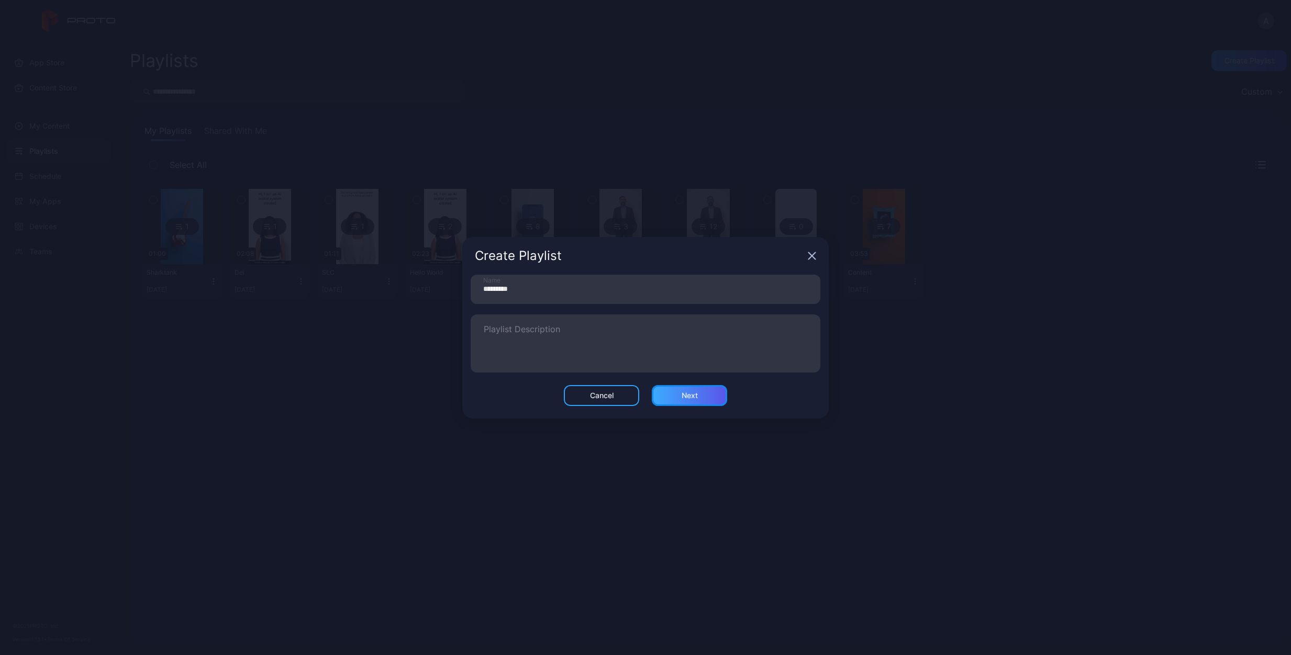
click at [698, 395] on div "Next" at bounding box center [689, 395] width 75 height 21
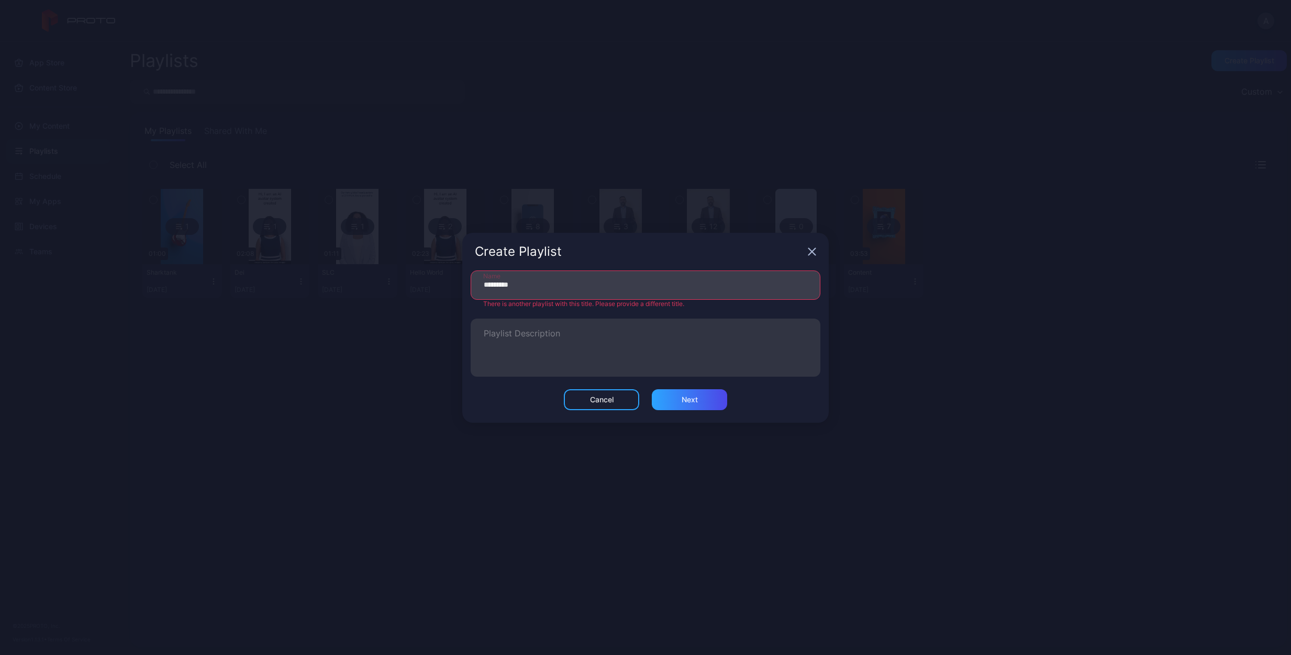
click at [551, 283] on input "*********" at bounding box center [646, 285] width 350 height 29
click at [812, 255] on icon "button" at bounding box center [812, 252] width 8 height 8
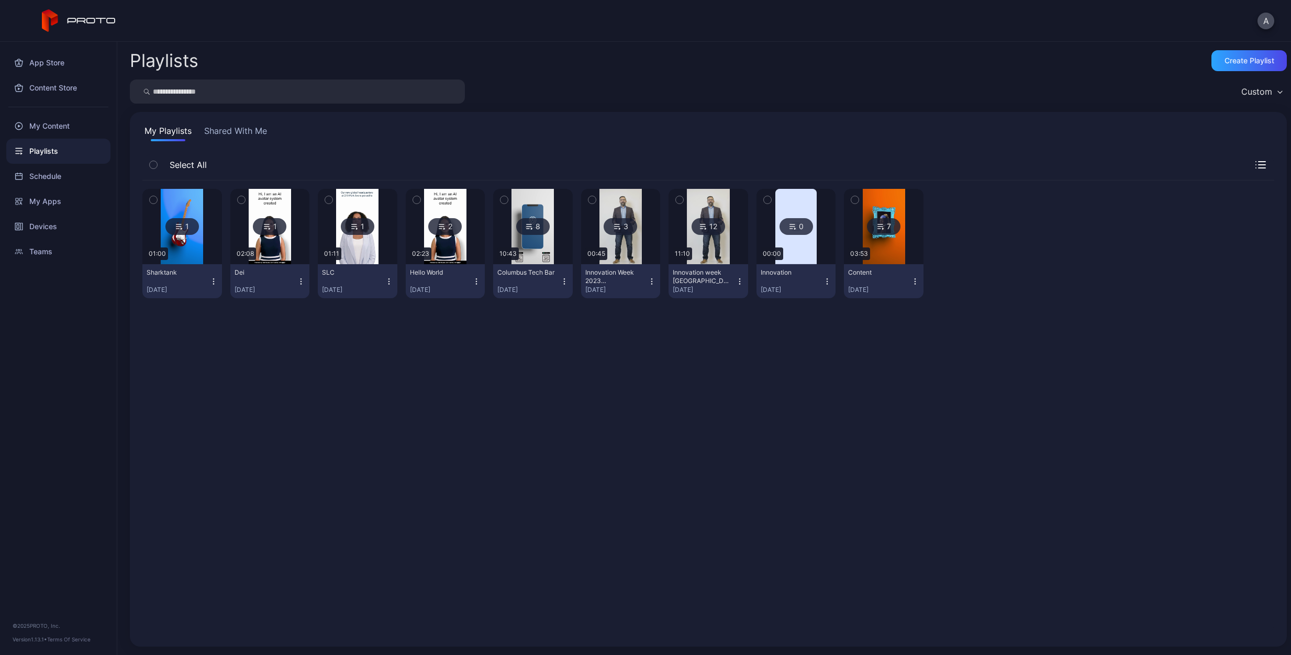
click at [248, 131] on button "Shared With Me" at bounding box center [235, 133] width 67 height 17
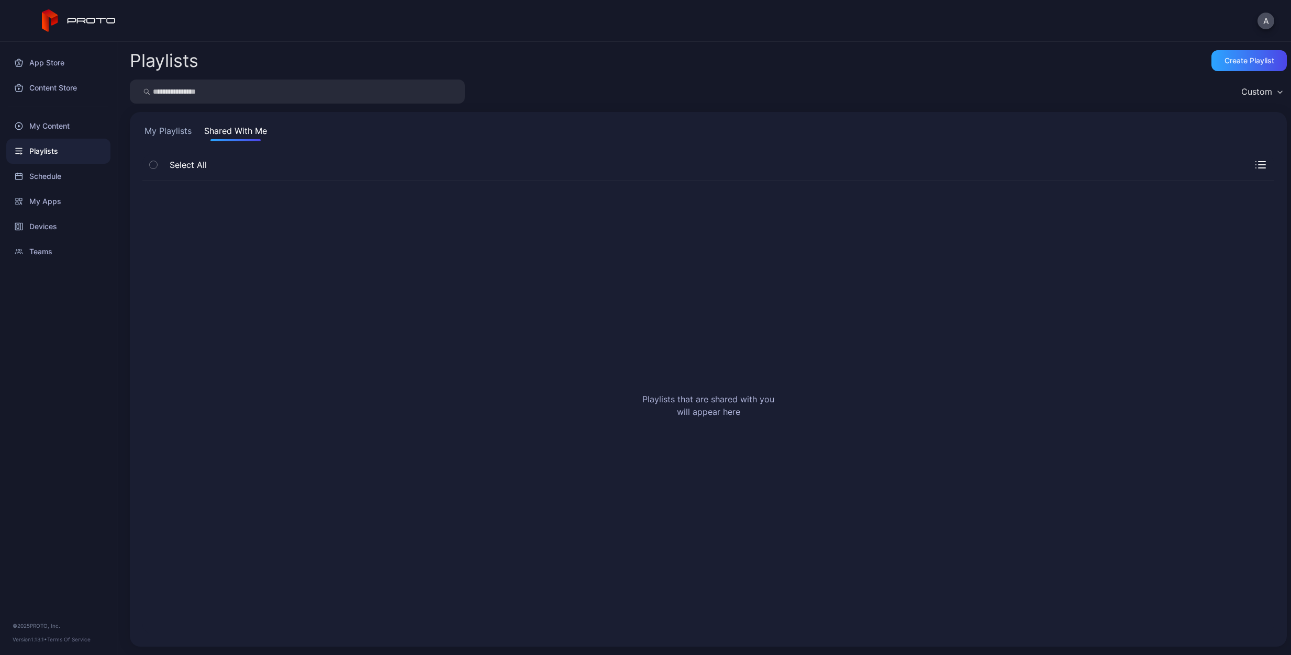
click at [183, 133] on button "My Playlists" at bounding box center [167, 133] width 51 height 17
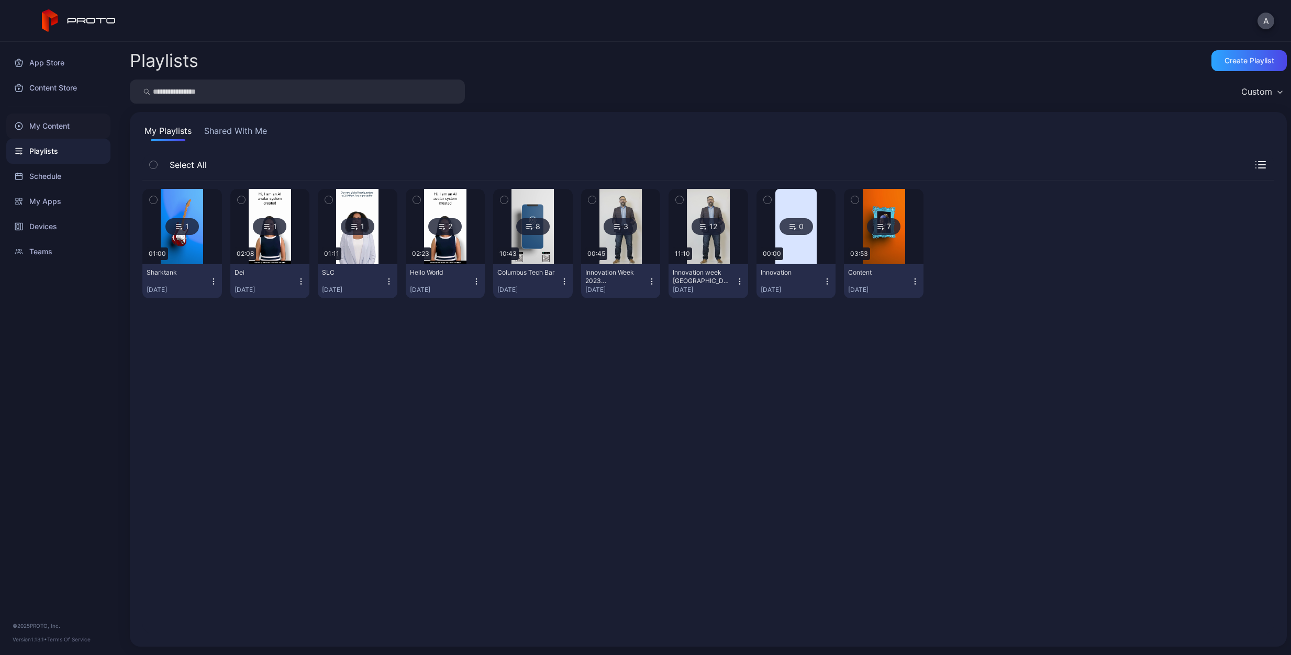
click at [57, 127] on div "My Content" at bounding box center [58, 126] width 104 height 25
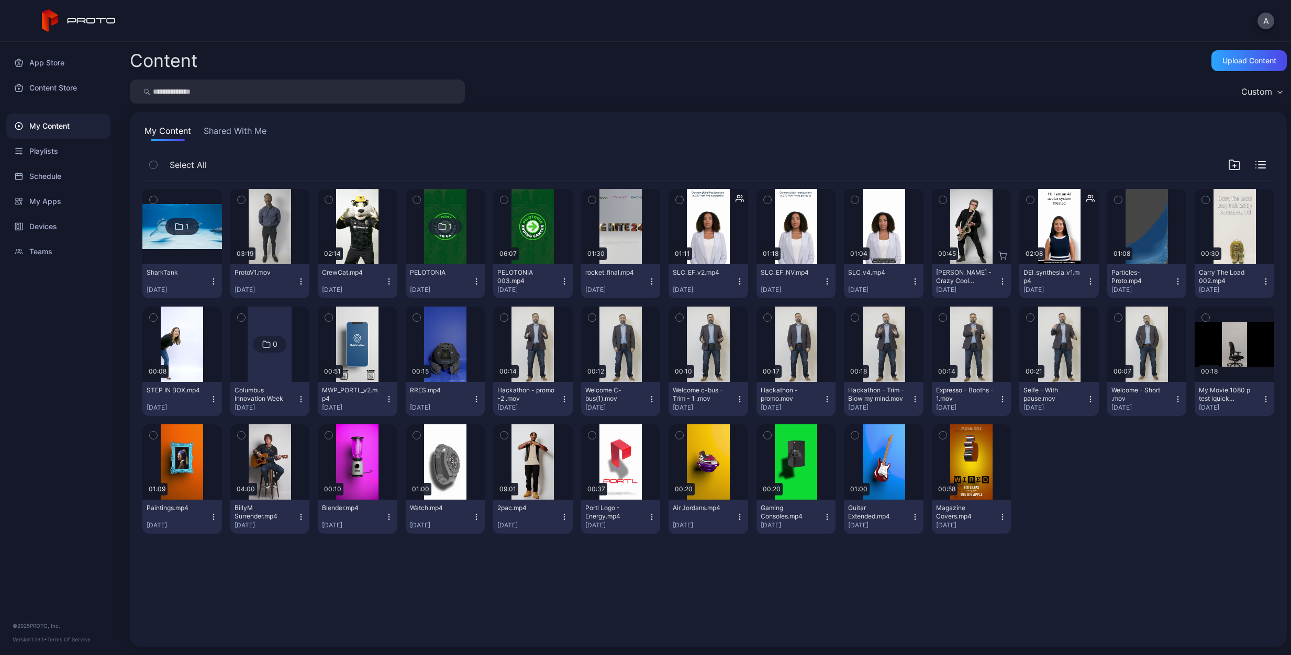
click at [209, 281] on icon "button" at bounding box center [213, 281] width 8 height 8
click at [184, 418] on button "Move To" at bounding box center [181, 421] width 89 height 34
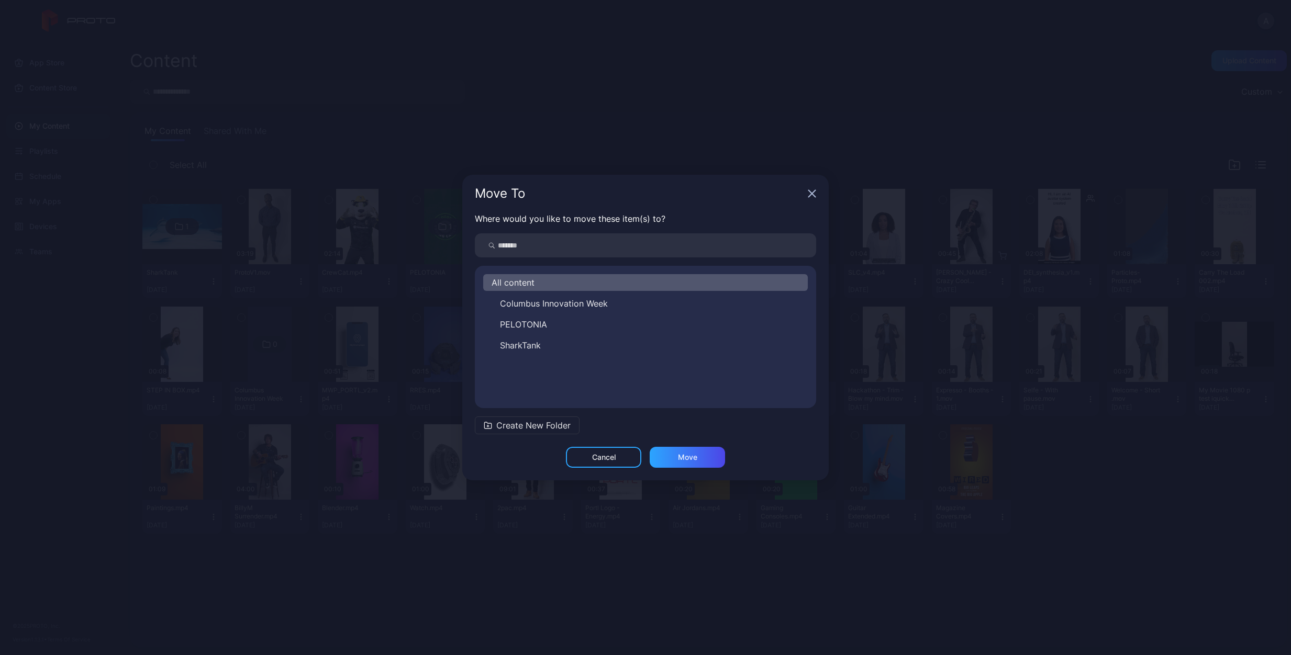
click at [540, 347] on span "SharkTank" at bounding box center [520, 345] width 41 height 13
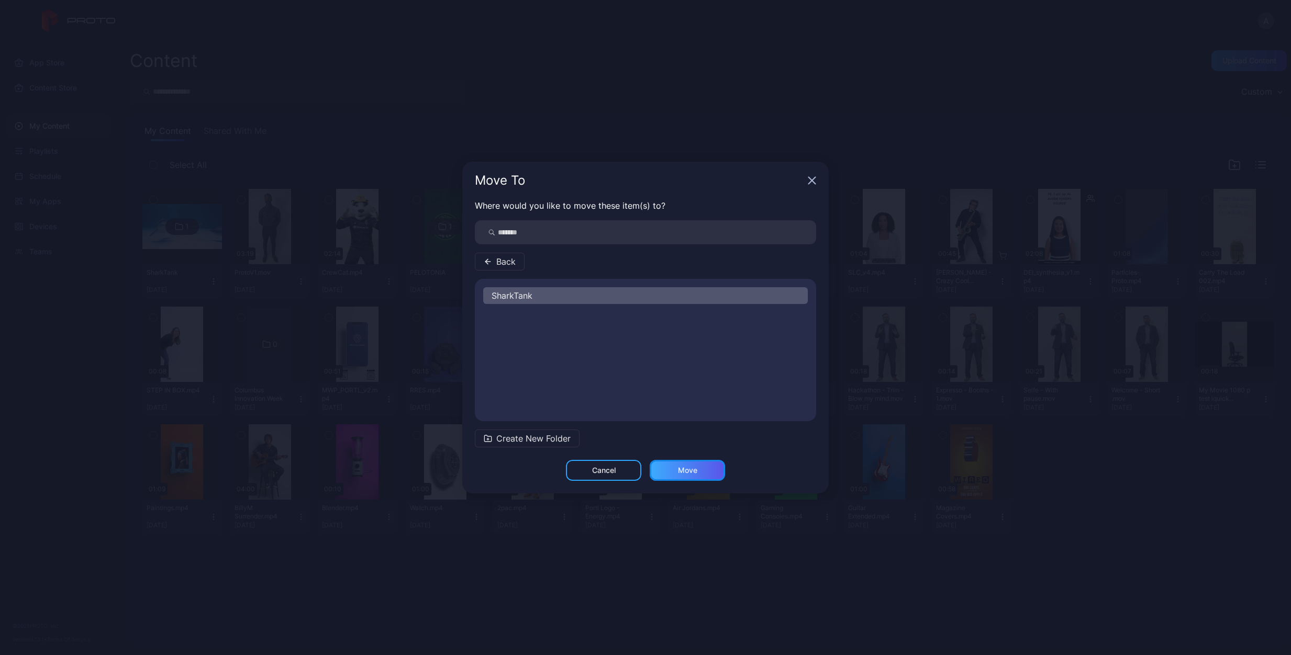
click at [709, 473] on div "Move" at bounding box center [687, 470] width 75 height 21
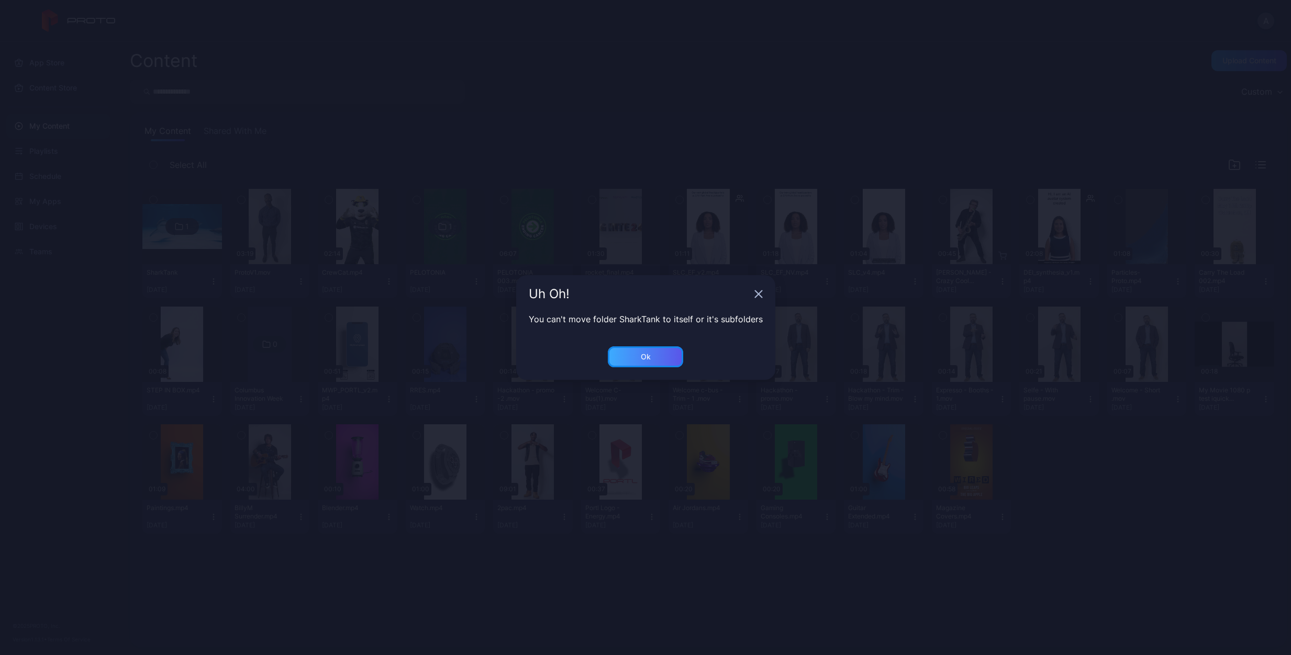
click at [663, 354] on div "Ok" at bounding box center [645, 357] width 75 height 21
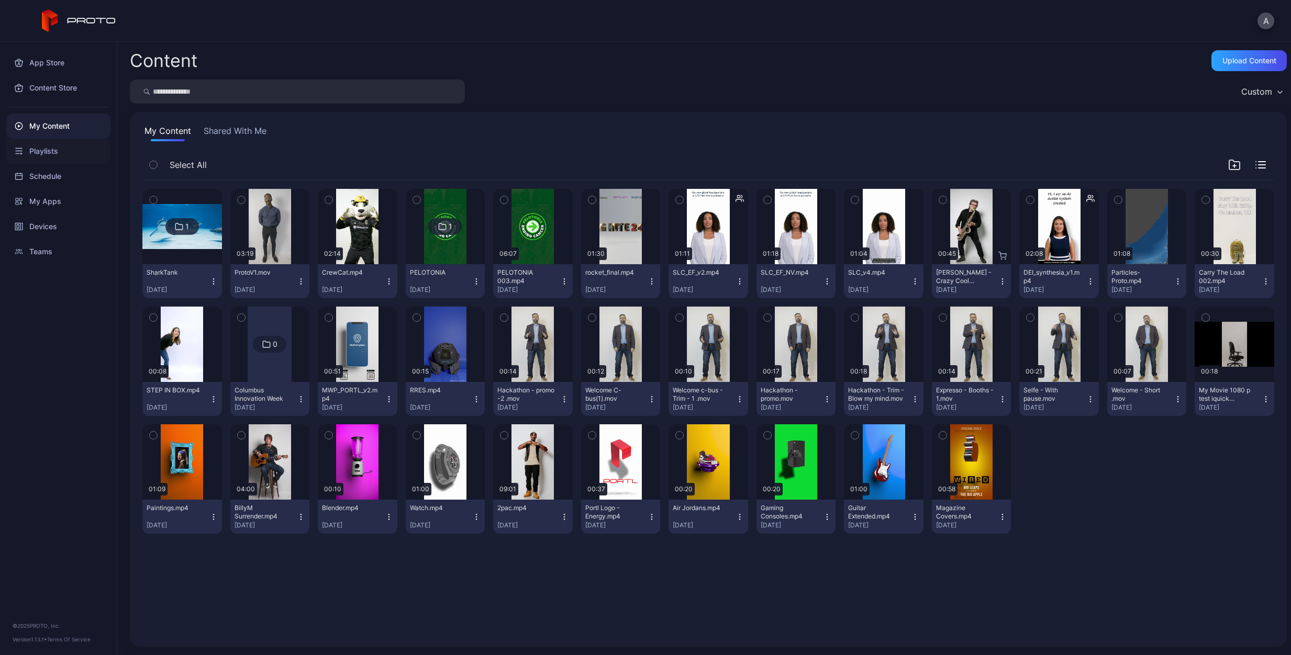
click at [44, 145] on div "Playlists" at bounding box center [58, 151] width 104 height 25
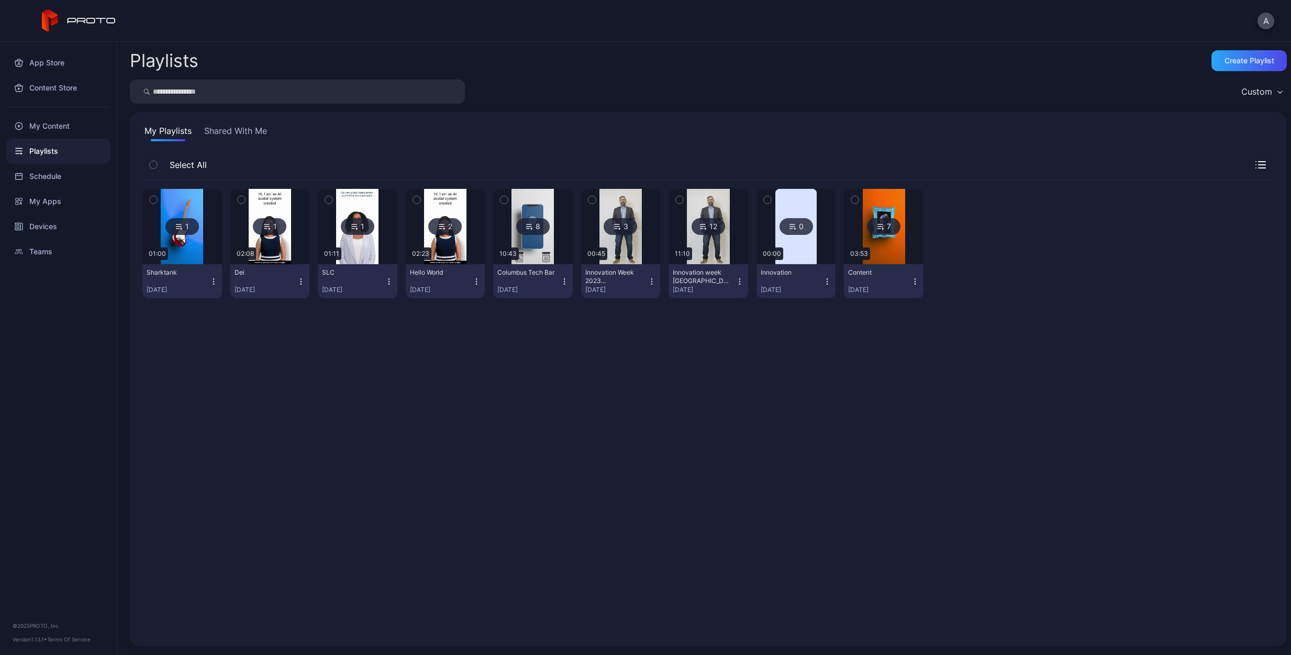
click at [235, 130] on button "Shared With Me" at bounding box center [235, 133] width 67 height 17
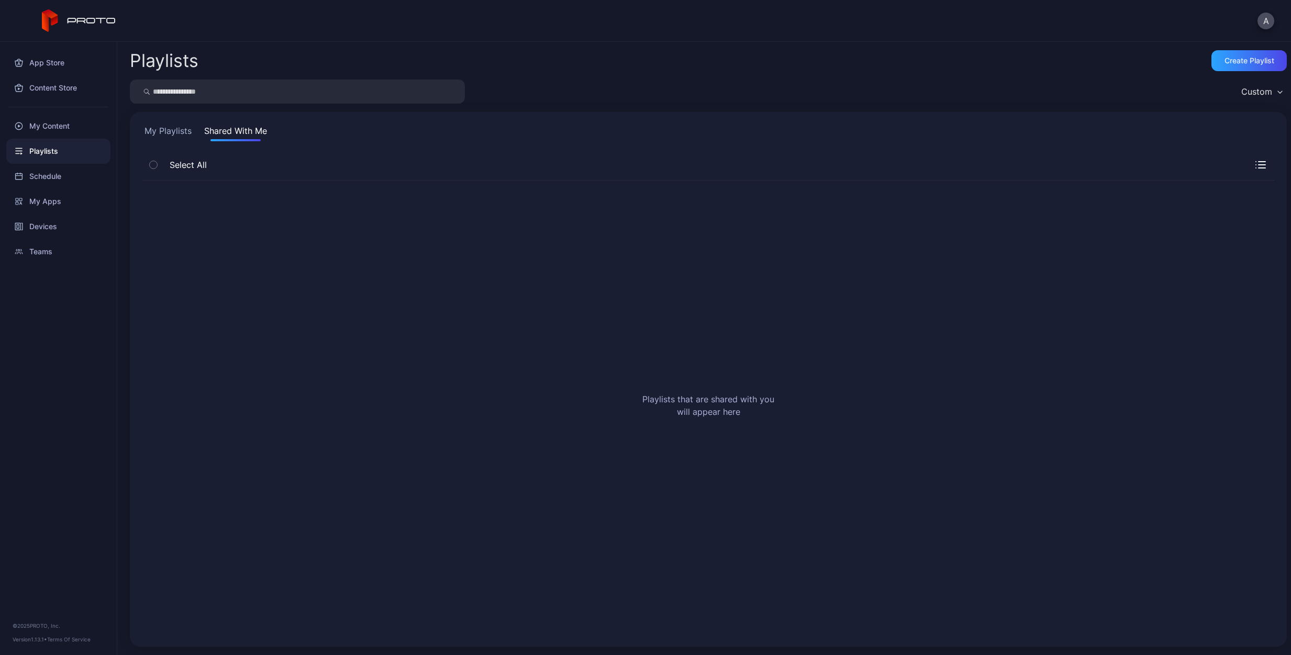
click at [176, 130] on button "My Playlists" at bounding box center [167, 133] width 51 height 17
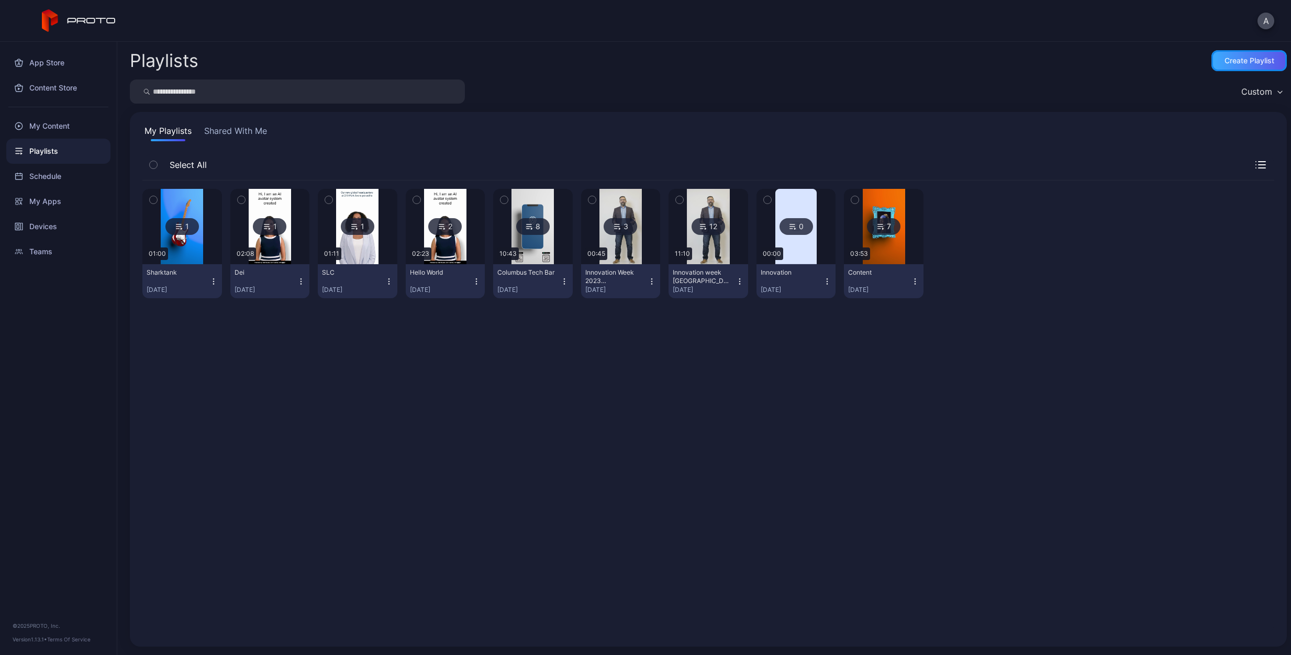
click at [1242, 59] on div "Create Playlist" at bounding box center [1249, 61] width 50 height 8
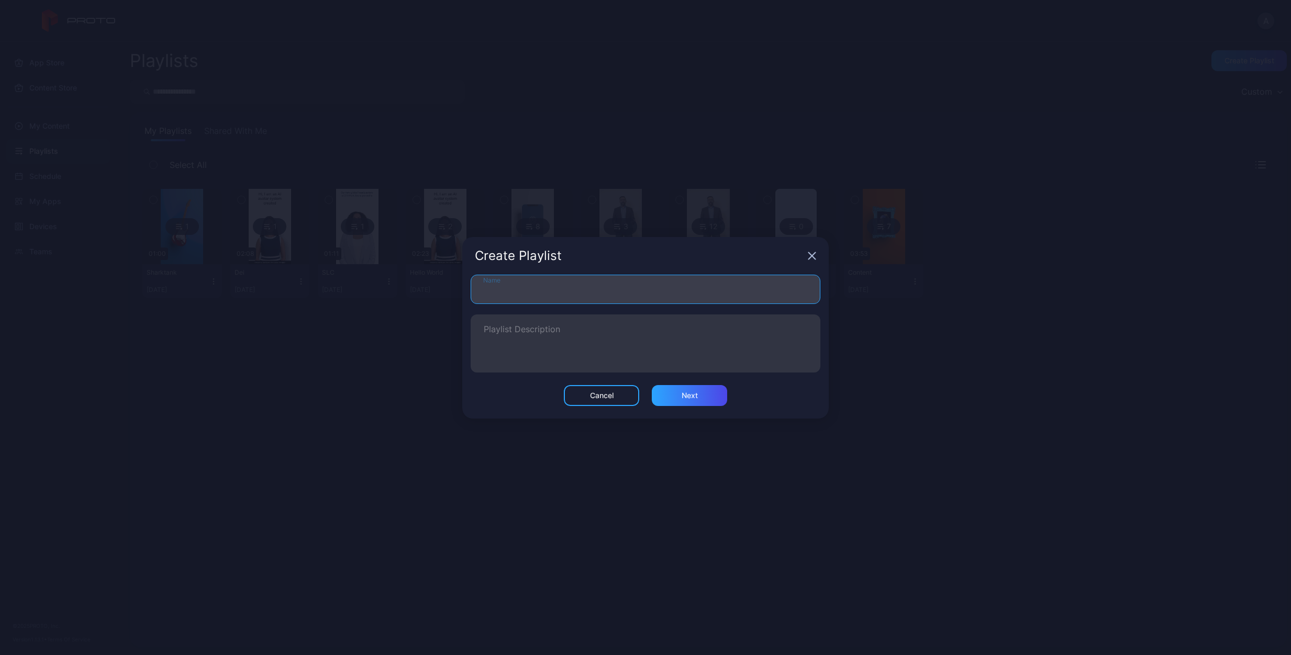
click at [578, 285] on input "Name" at bounding box center [646, 289] width 350 height 29
type input "*********"
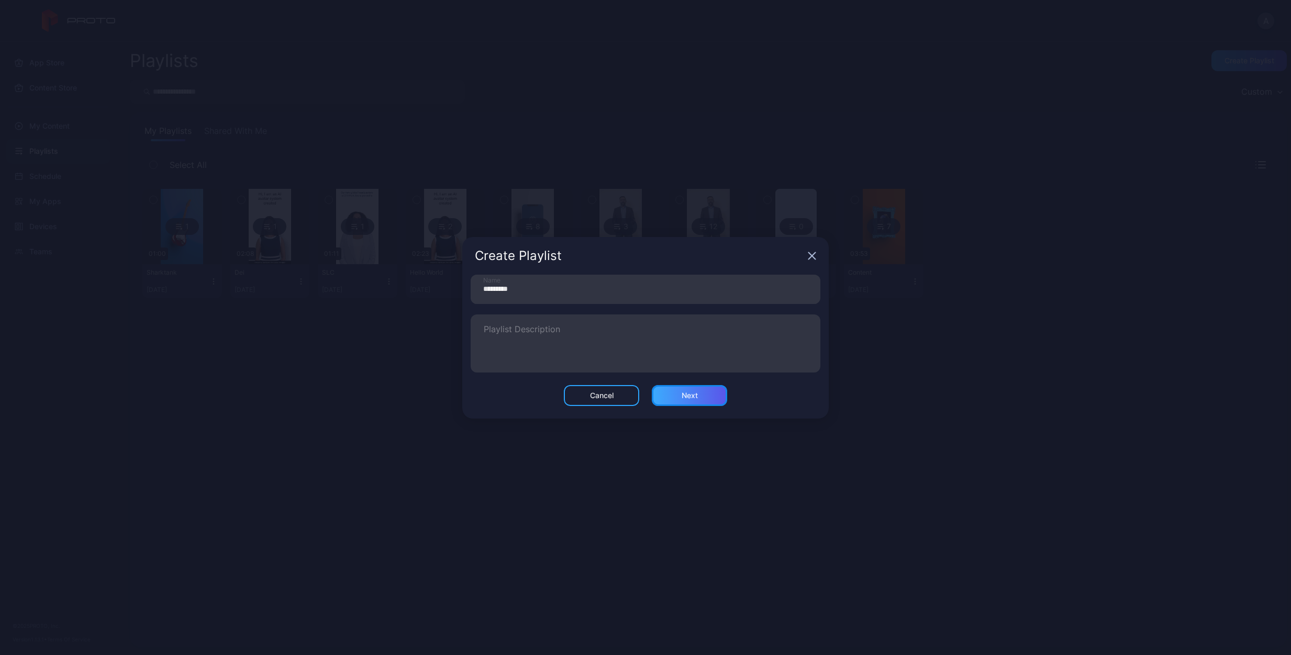
click at [705, 398] on div "Next" at bounding box center [689, 395] width 75 height 21
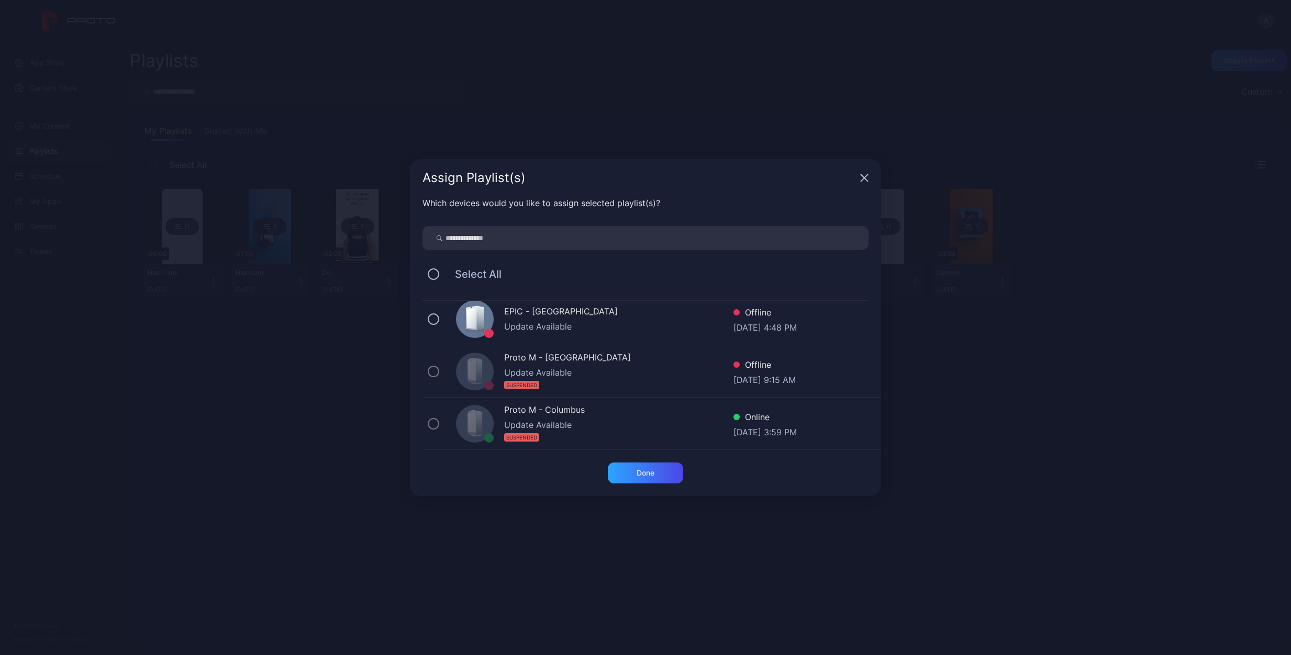
scroll to position [165, 0]
click at [564, 415] on div "Proto M - [GEOGRAPHIC_DATA]" at bounding box center [618, 417] width 229 height 15
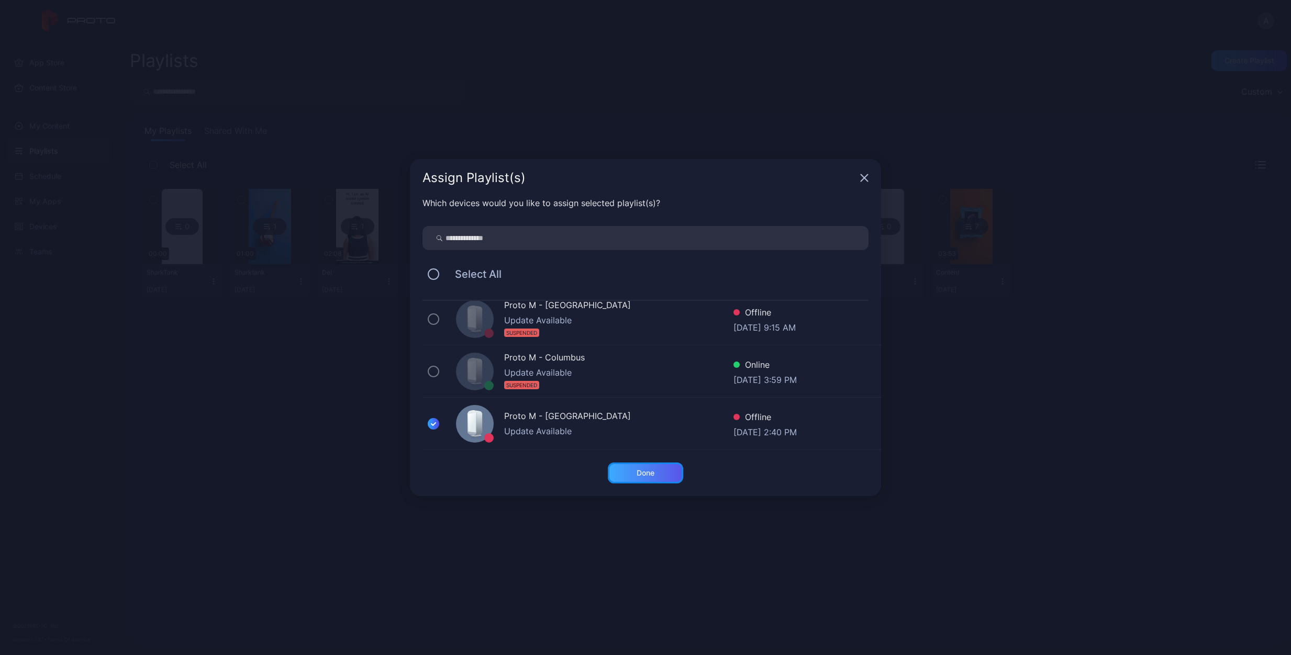
click at [659, 476] on div "Done" at bounding box center [645, 473] width 75 height 21
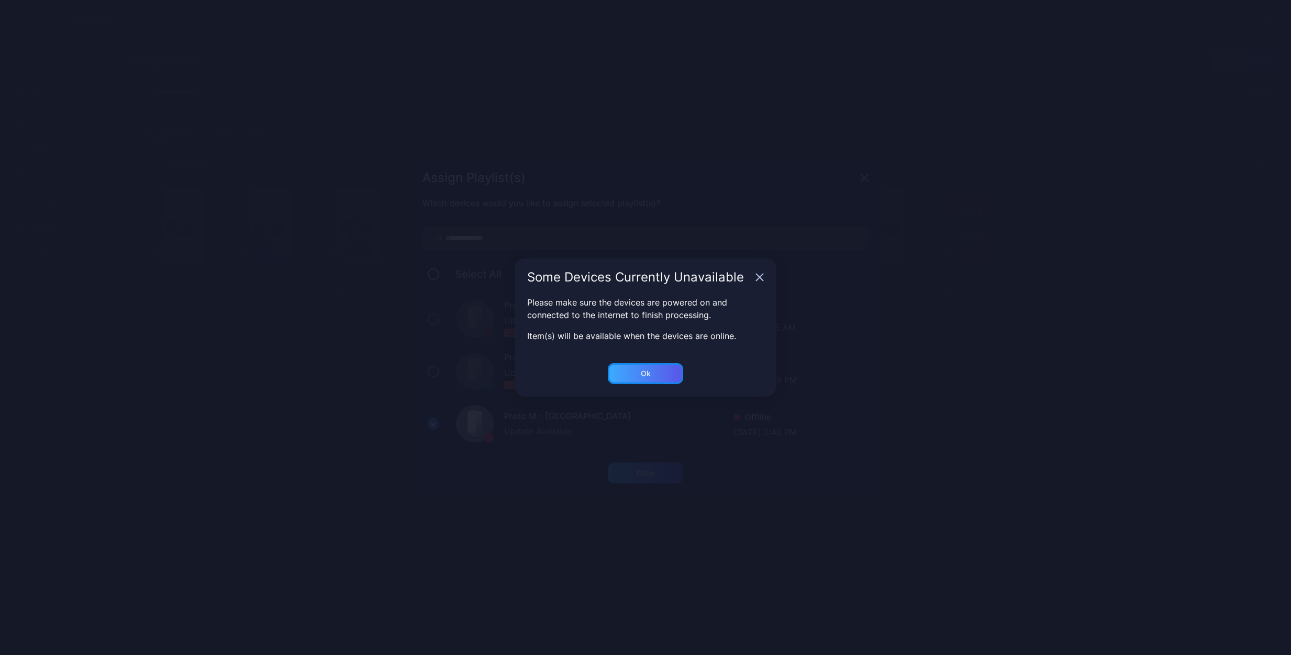
click at [659, 370] on div "Ok" at bounding box center [645, 373] width 75 height 21
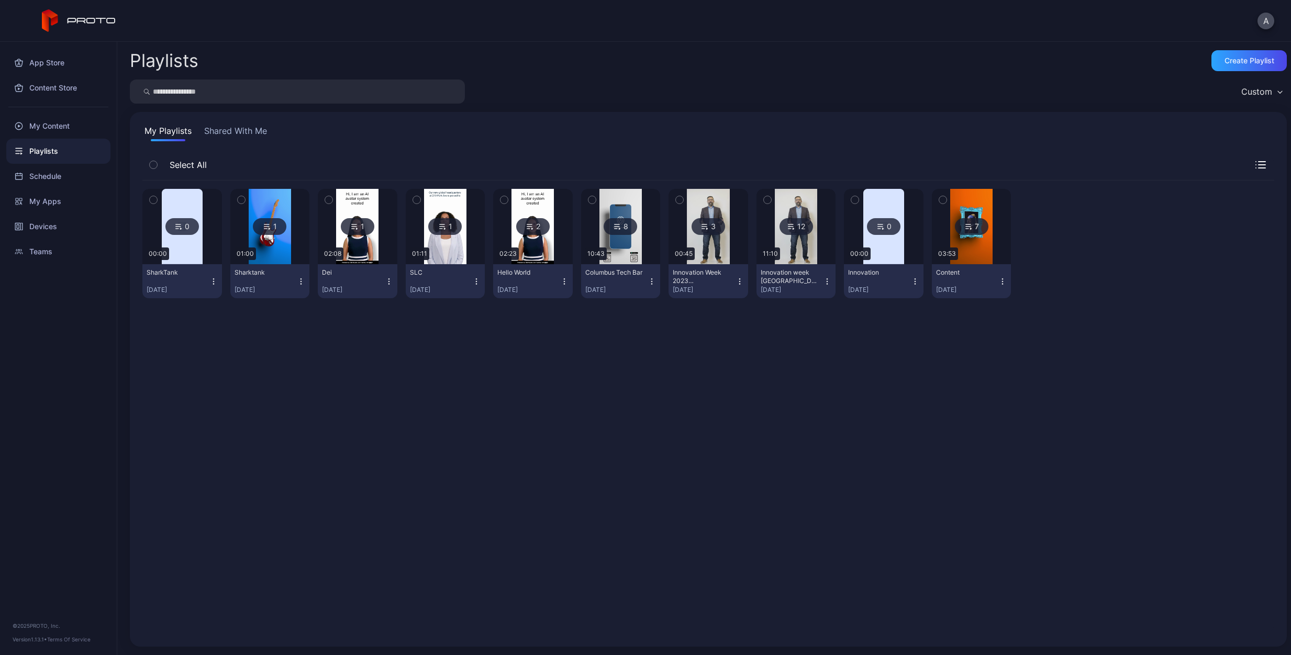
click at [178, 213] on img at bounding box center [182, 226] width 41 height 75
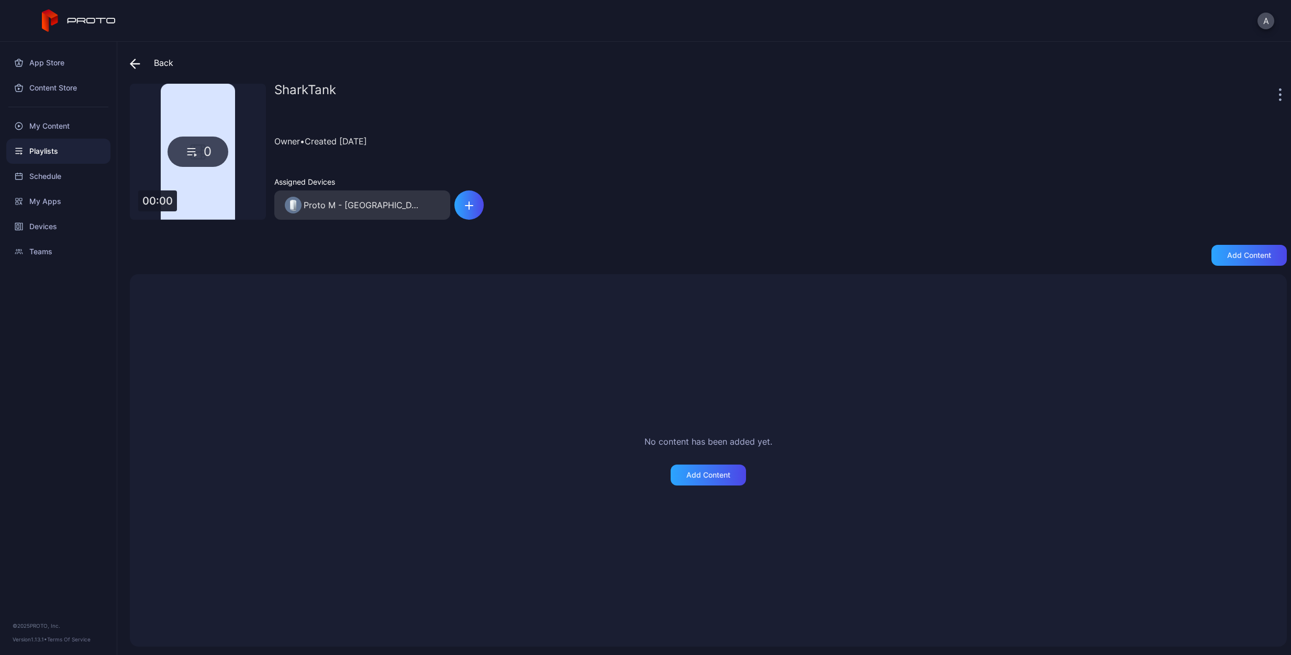
click at [198, 173] on div "0" at bounding box center [198, 152] width 136 height 136
click at [200, 150] on div "0" at bounding box center [198, 152] width 61 height 30
click at [183, 150] on div "0" at bounding box center [198, 152] width 61 height 30
click at [132, 61] on icon at bounding box center [135, 64] width 10 height 10
